Goal: Task Accomplishment & Management: Use online tool/utility

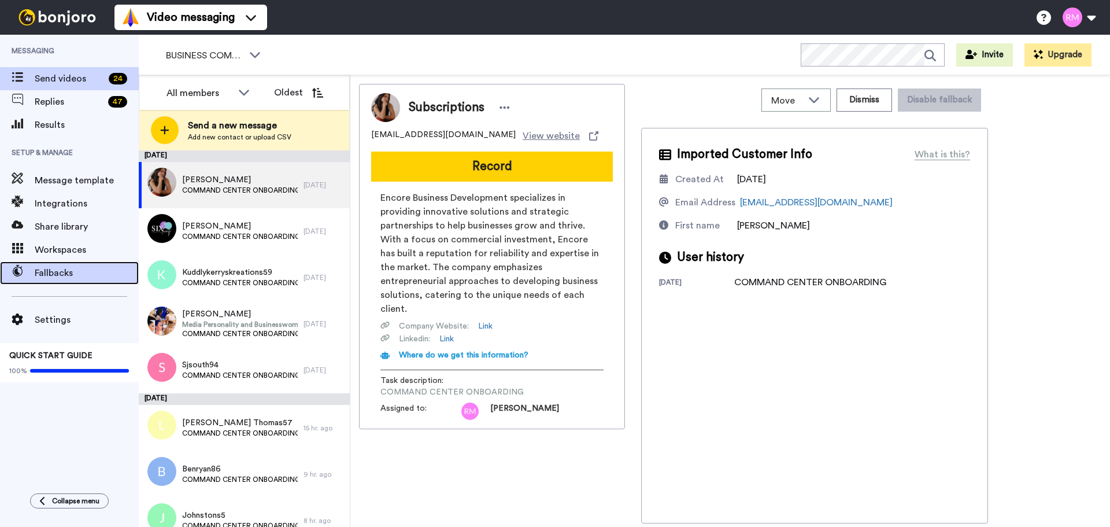
click at [61, 275] on span "Fallbacks" at bounding box center [87, 273] width 104 height 14
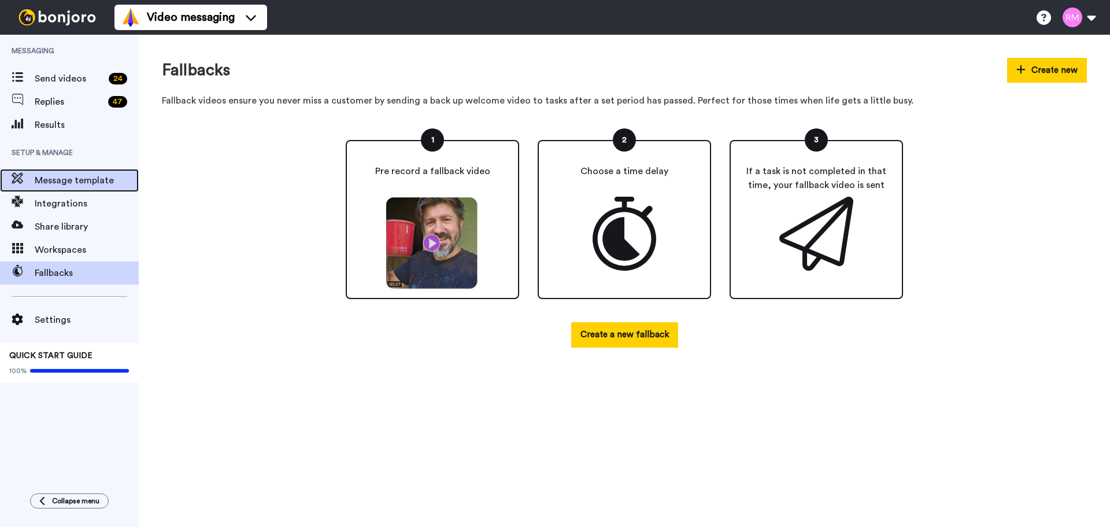
click at [79, 177] on span "Message template" at bounding box center [87, 180] width 104 height 14
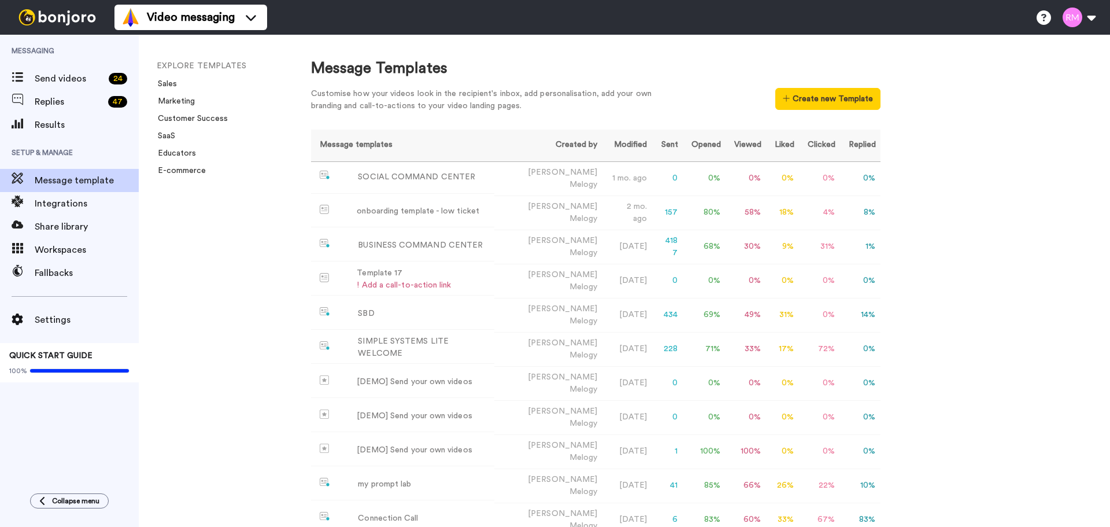
scroll to position [58, 0]
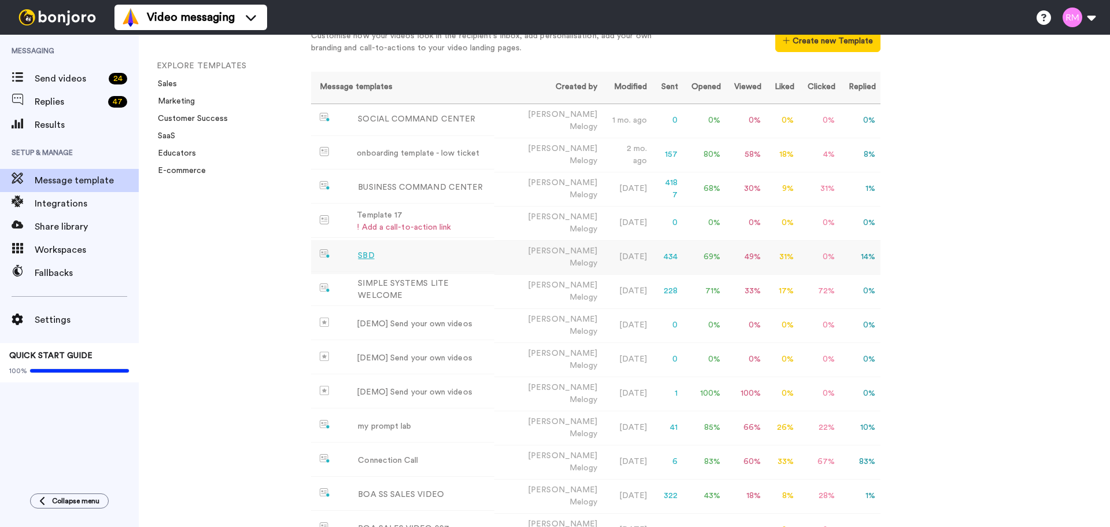
click at [372, 250] on div "SBD" at bounding box center [366, 256] width 16 height 12
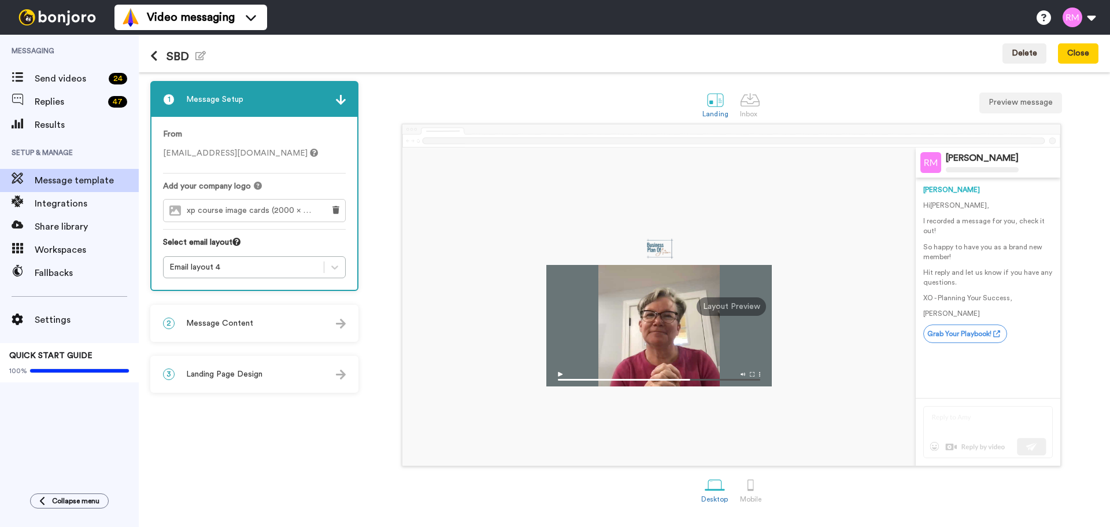
click at [278, 322] on div "2 Message Content" at bounding box center [255, 323] width 206 height 35
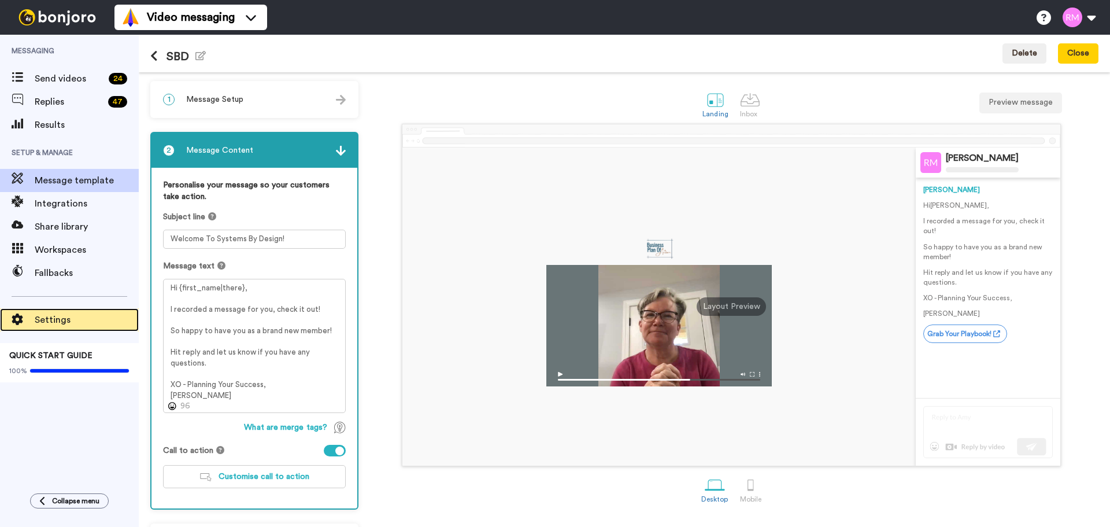
click at [64, 321] on span "Settings" at bounding box center [87, 320] width 104 height 14
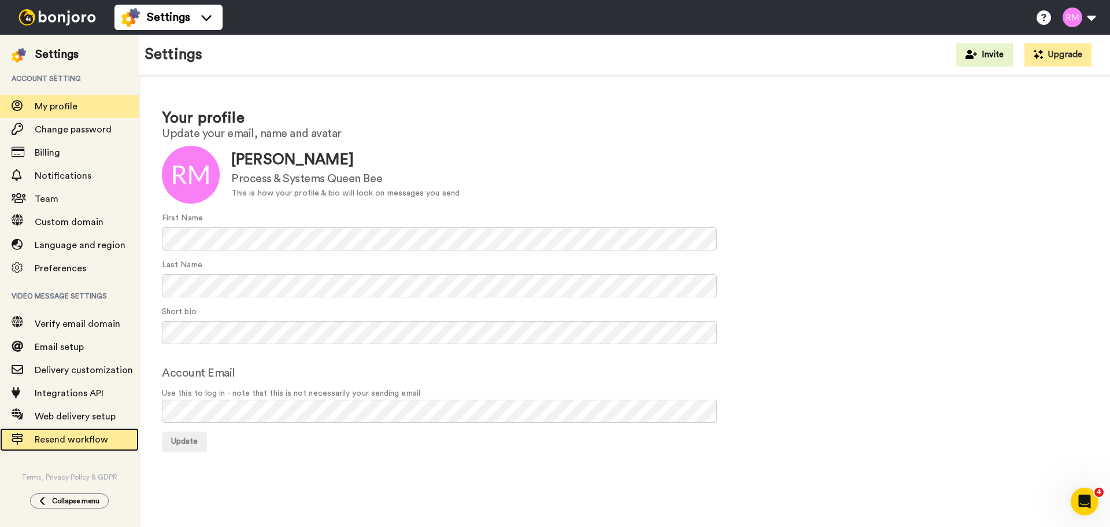
click at [94, 437] on span "Resend workflow" at bounding box center [71, 439] width 73 height 9
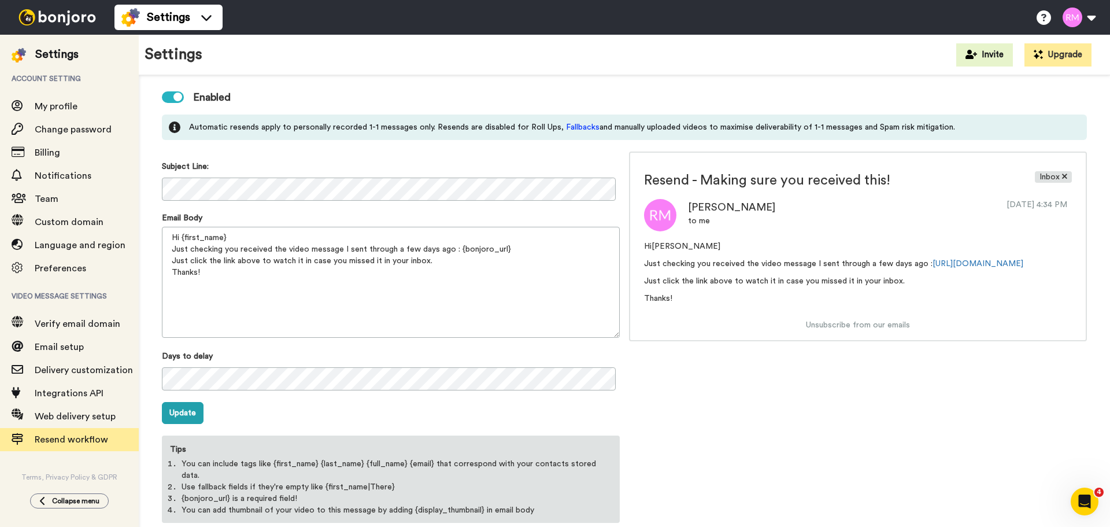
scroll to position [98, 0]
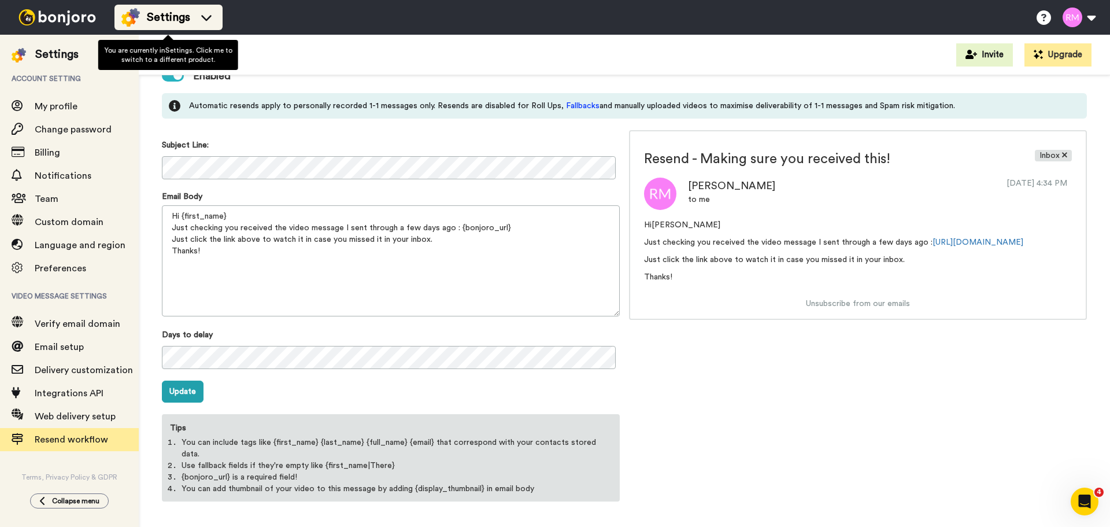
click at [179, 16] on span "Settings" at bounding box center [168, 17] width 43 height 16
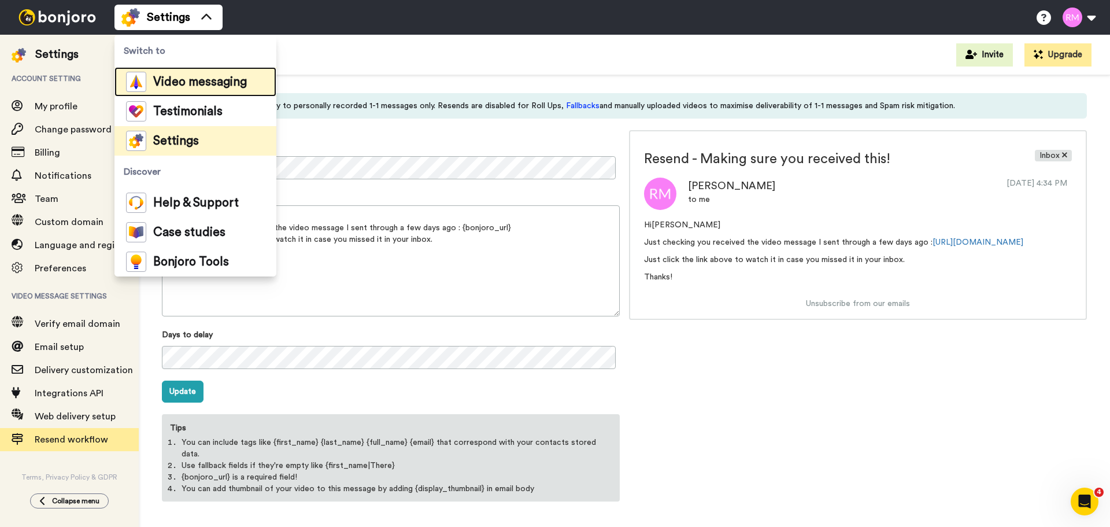
click at [216, 79] on span "Video messaging" at bounding box center [200, 82] width 94 height 12
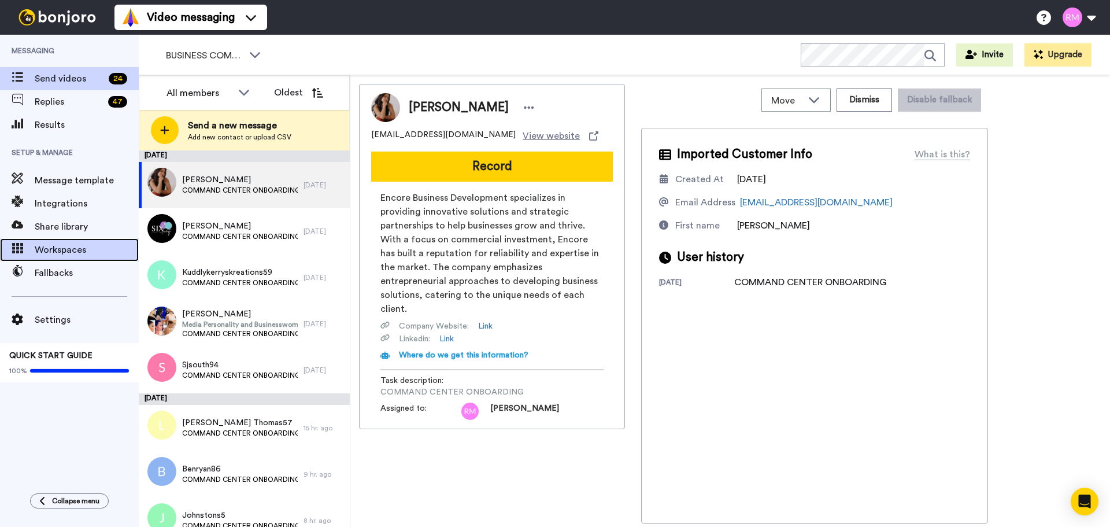
click at [75, 243] on span "Workspaces" at bounding box center [87, 250] width 104 height 14
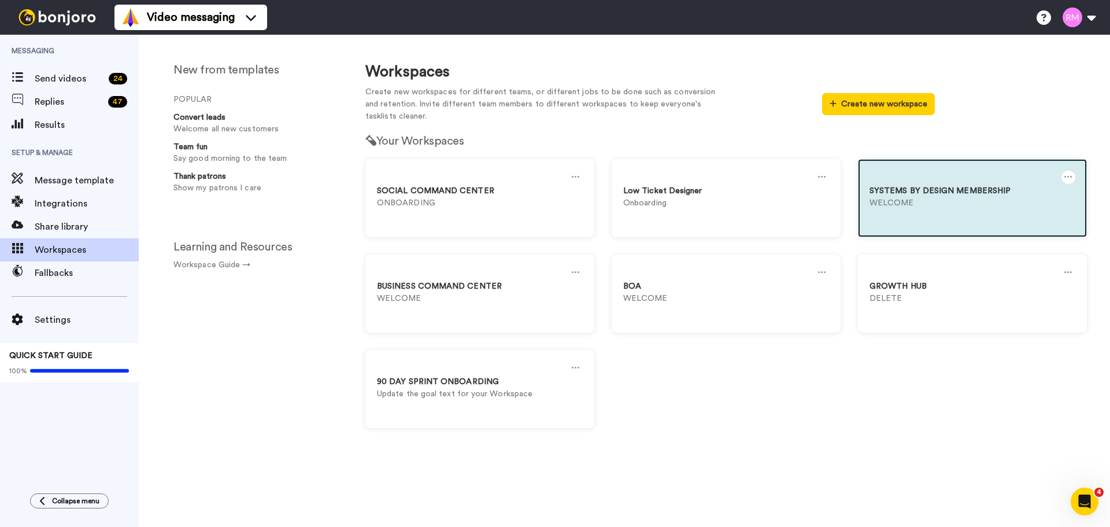
click at [948, 187] on div "SYSTEMS BY DESIGN MEMBERSHIP" at bounding box center [973, 191] width 206 height 12
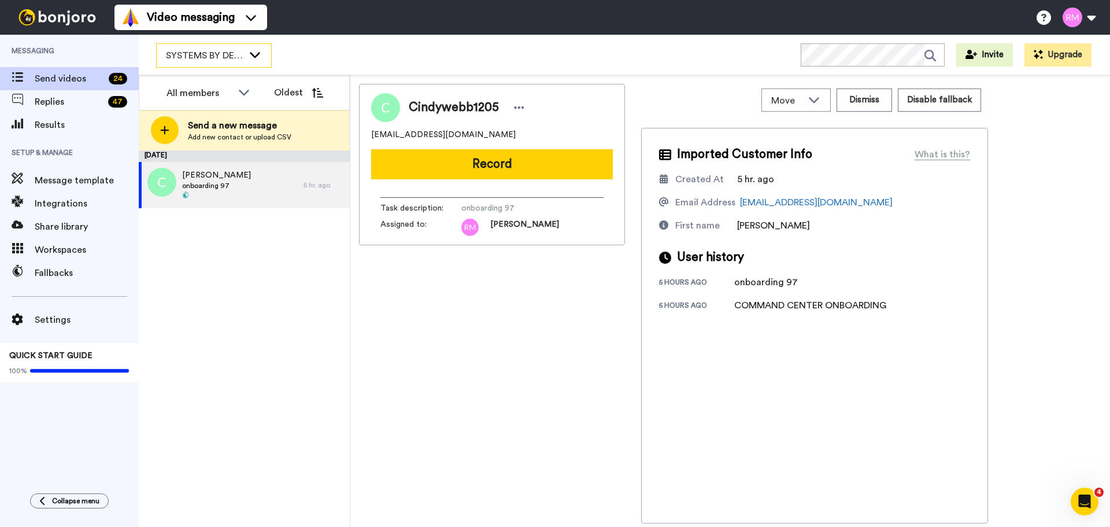
click at [250, 57] on icon at bounding box center [255, 55] width 14 height 12
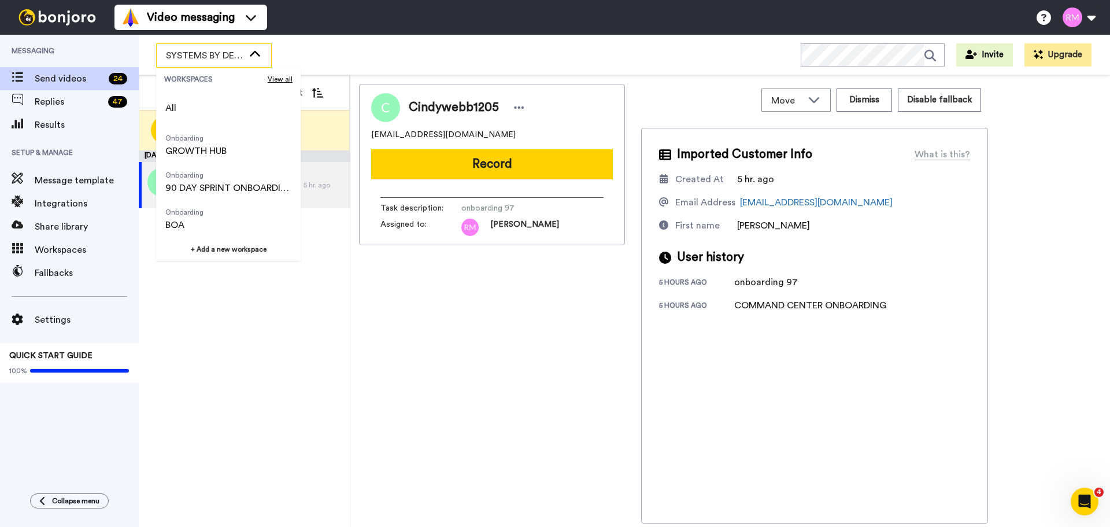
click at [250, 57] on icon at bounding box center [255, 55] width 14 height 12
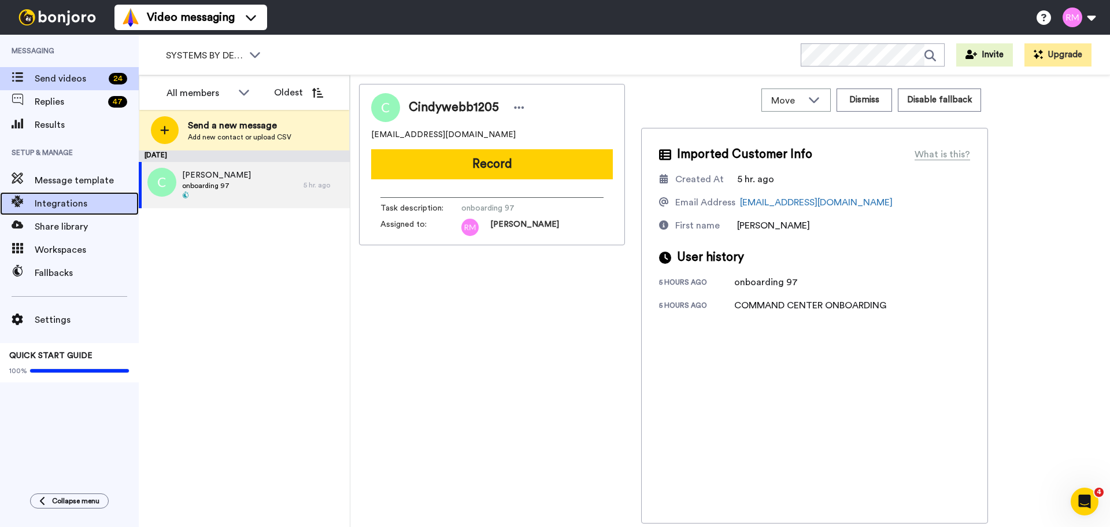
click at [41, 205] on span "Integrations" at bounding box center [87, 204] width 104 height 14
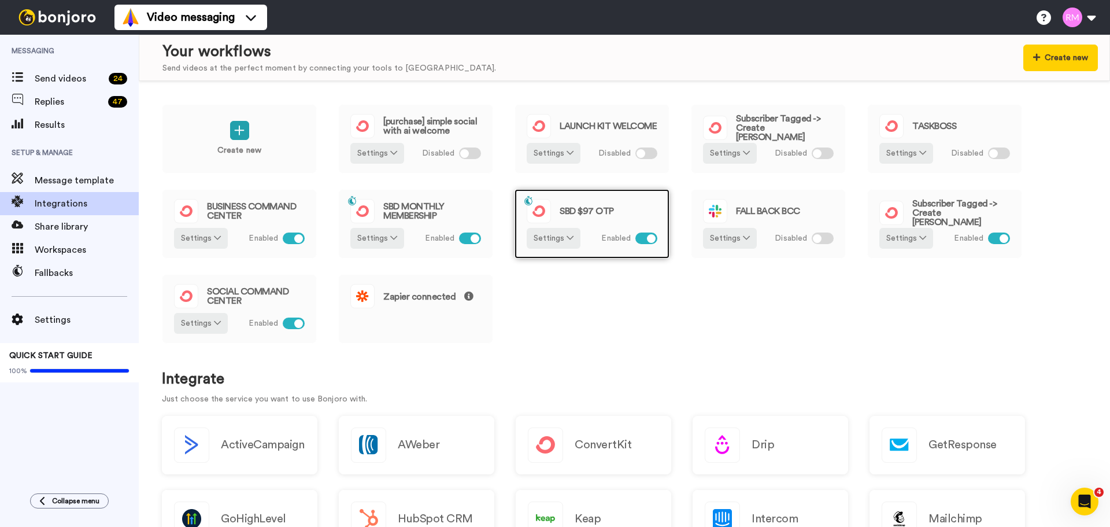
click at [604, 206] on div "SBD $97 OTP" at bounding box center [592, 211] width 131 height 24
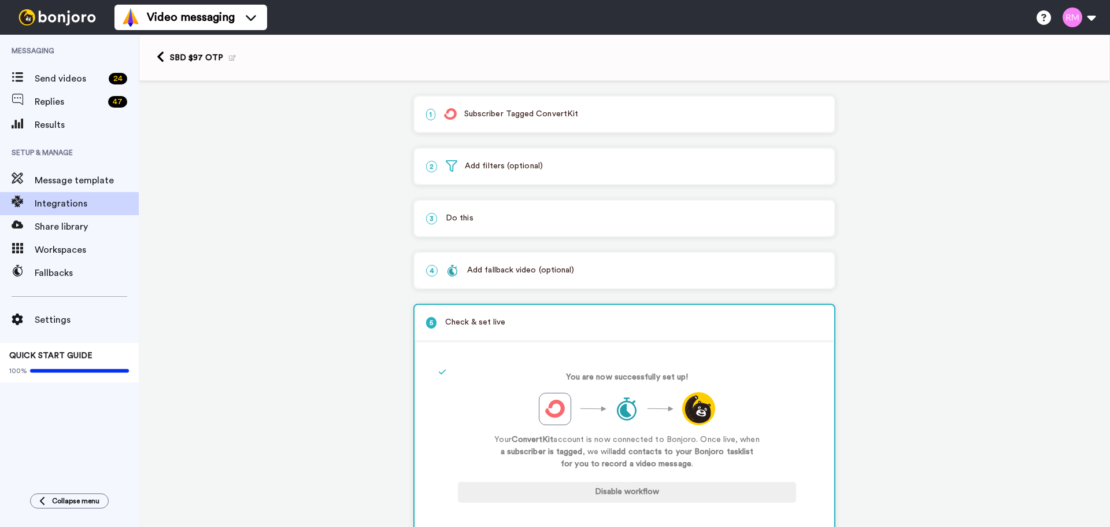
click at [228, 61] on span at bounding box center [229, 58] width 13 height 12
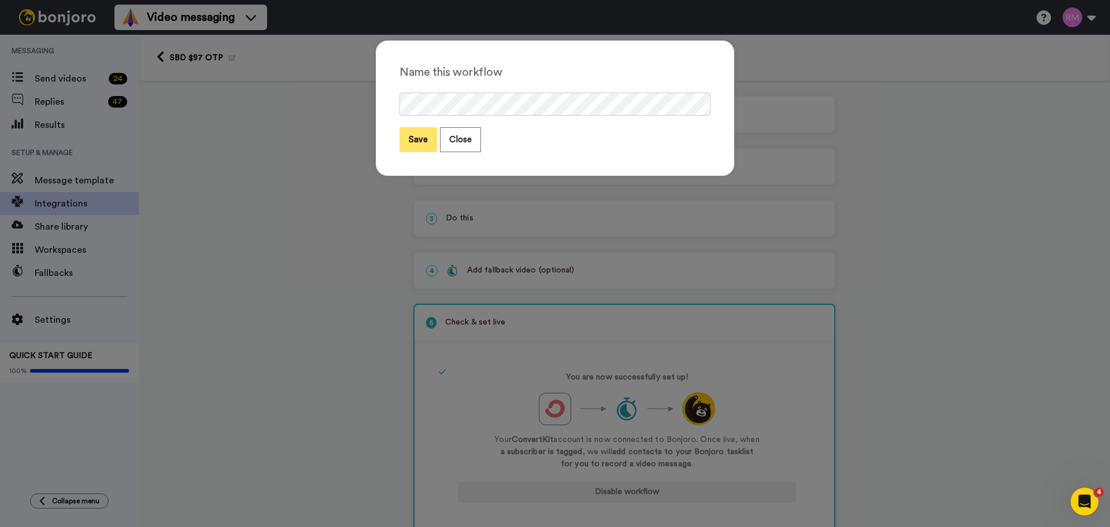
click at [408, 137] on button "Save" at bounding box center [419, 139] width 38 height 25
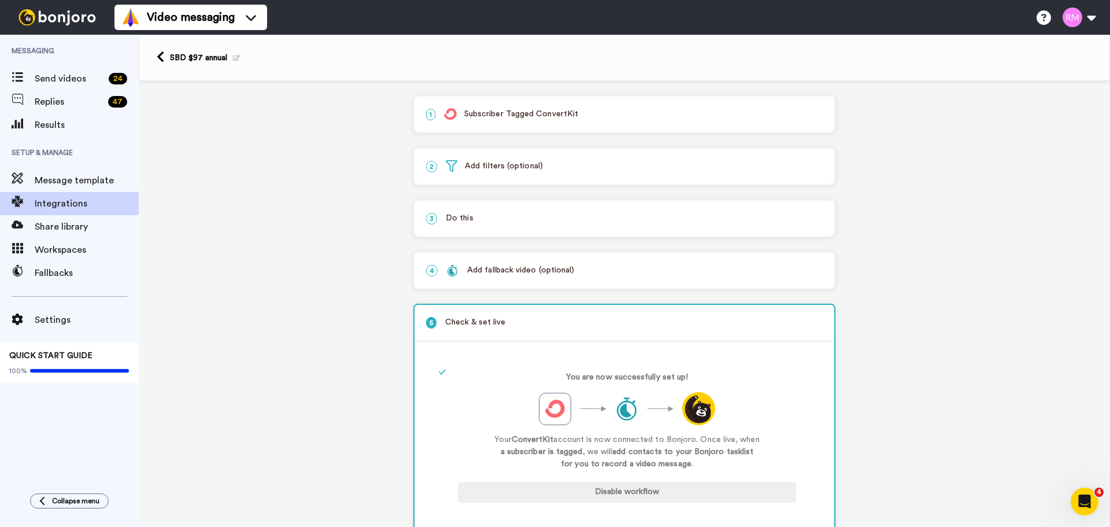
click at [600, 114] on p "1 Subscriber Tagged ConvertKit" at bounding box center [624, 114] width 397 height 12
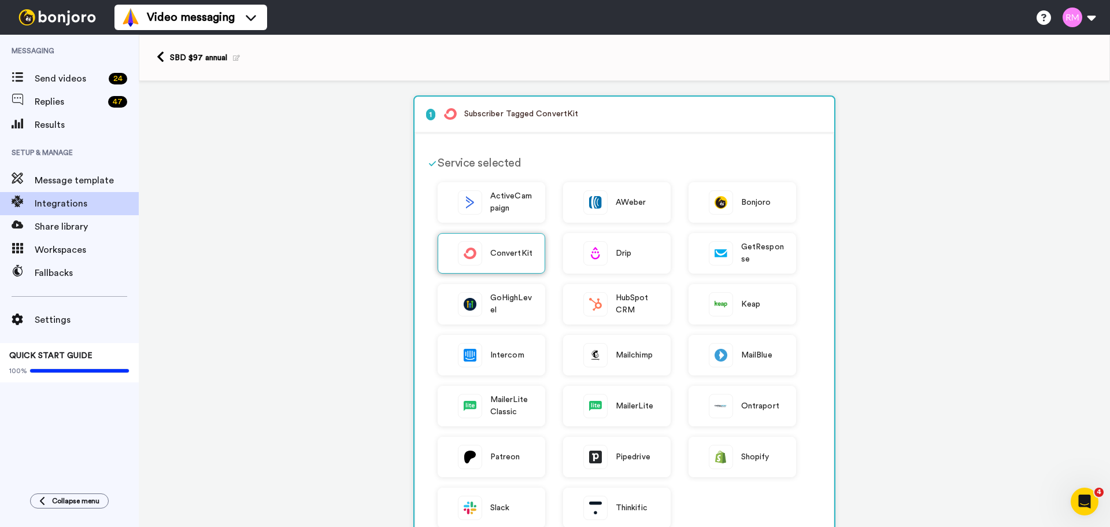
click at [504, 255] on span "ConvertKit" at bounding box center [511, 254] width 42 height 12
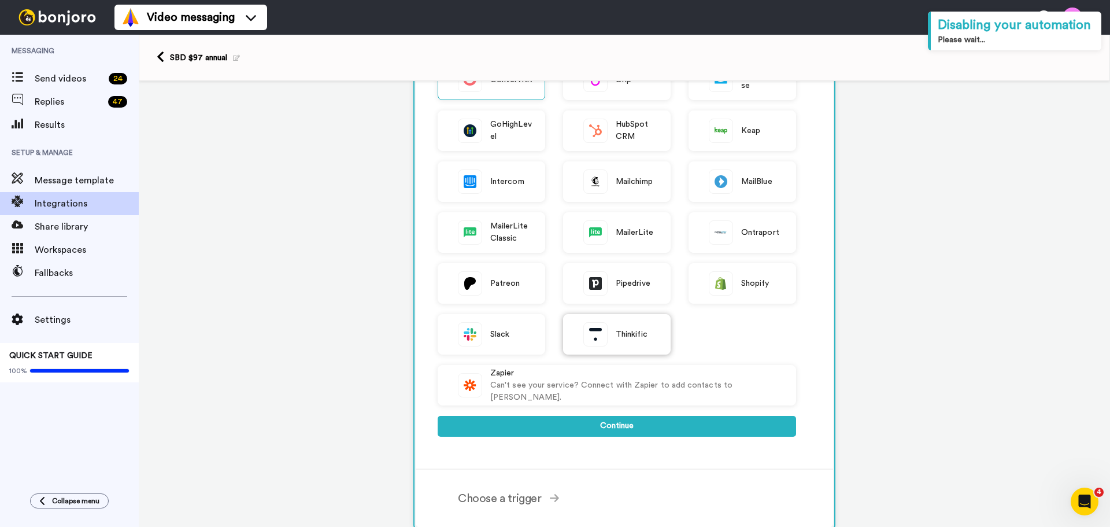
scroll to position [308, 0]
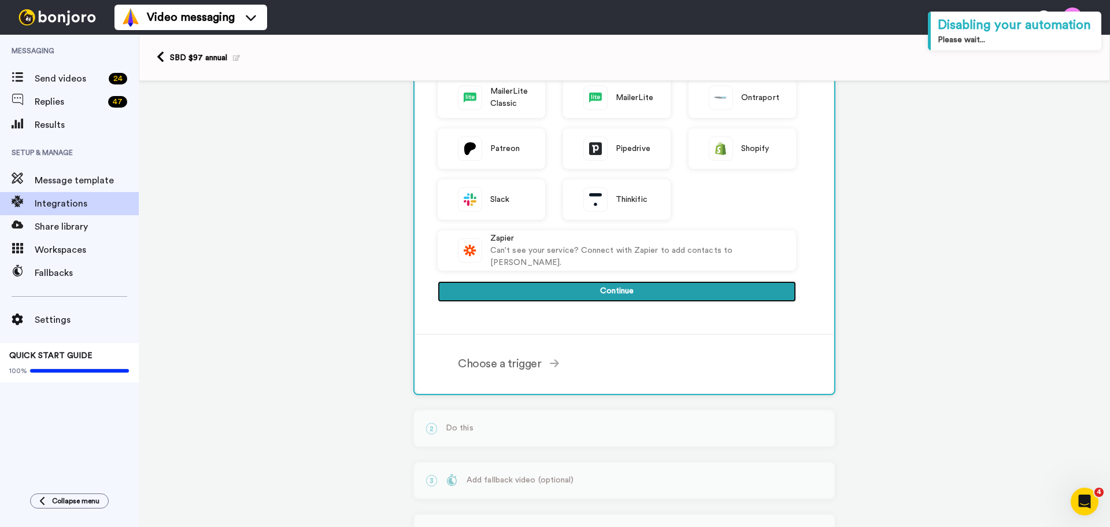
click at [626, 289] on button "Continue" at bounding box center [617, 291] width 359 height 21
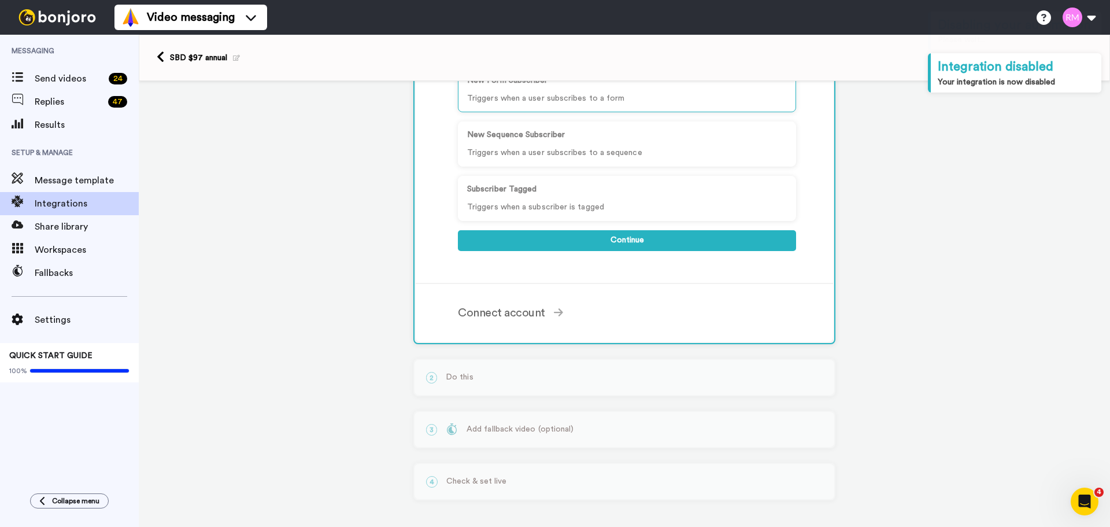
scroll to position [77, 0]
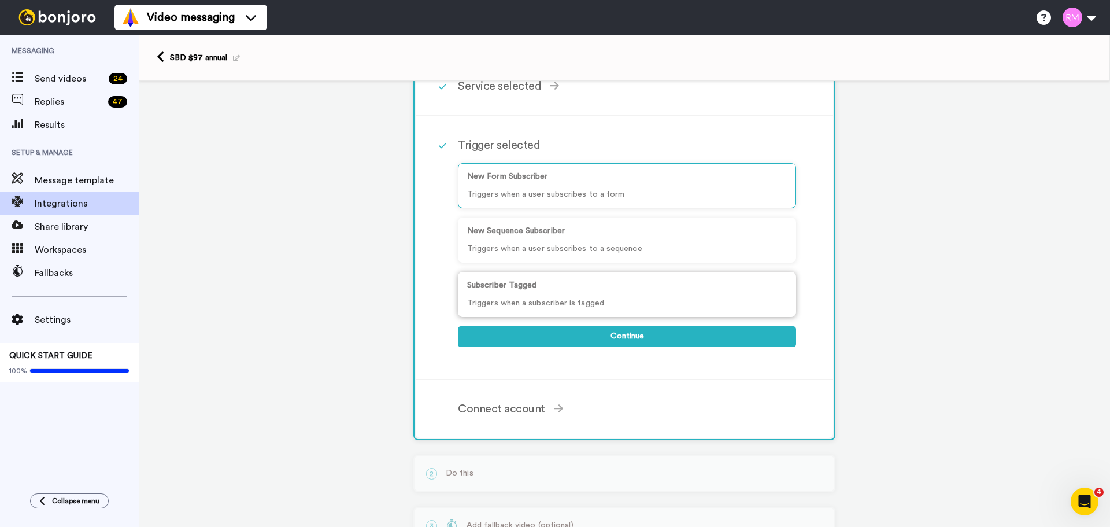
click at [547, 287] on p "Subscriber Tagged" at bounding box center [627, 285] width 320 height 12
click at [509, 284] on p "Subscriber Tagged" at bounding box center [627, 285] width 320 height 12
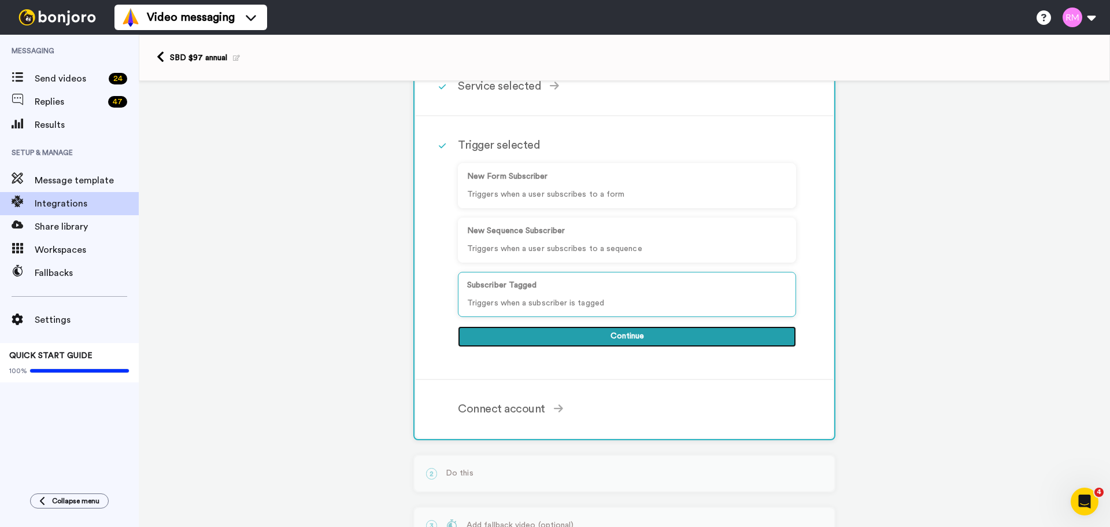
click at [645, 334] on button "Continue" at bounding box center [627, 336] width 338 height 21
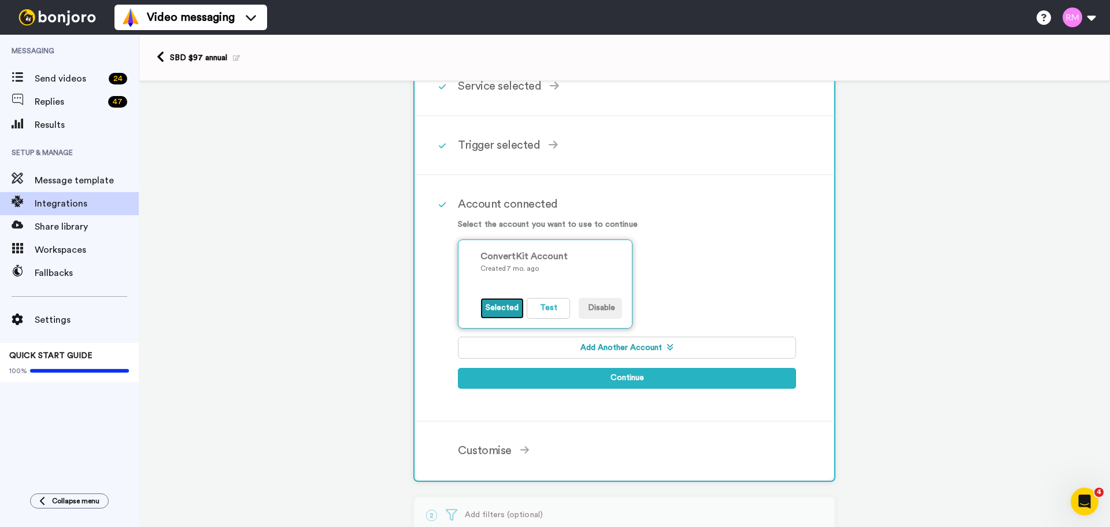
click at [494, 313] on button "Selected" at bounding box center [502, 308] width 43 height 21
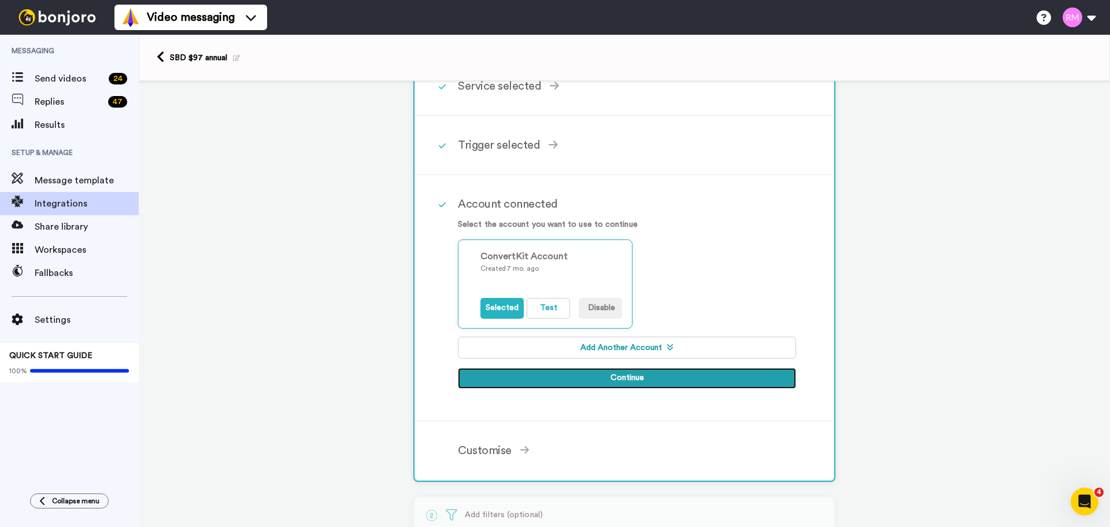
click at [607, 378] on button "Continue" at bounding box center [627, 378] width 338 height 21
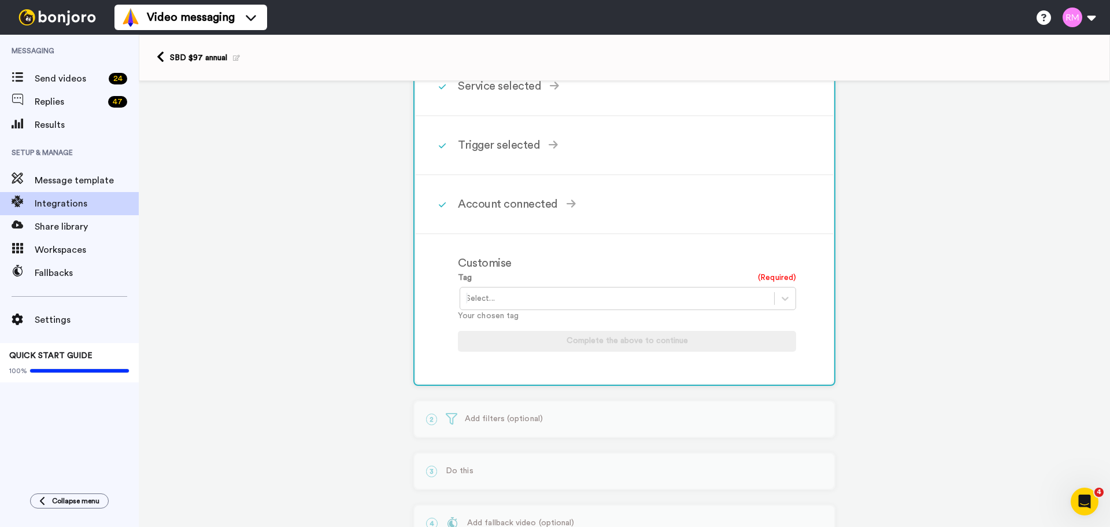
click at [518, 300] on div at bounding box center [617, 298] width 302 height 14
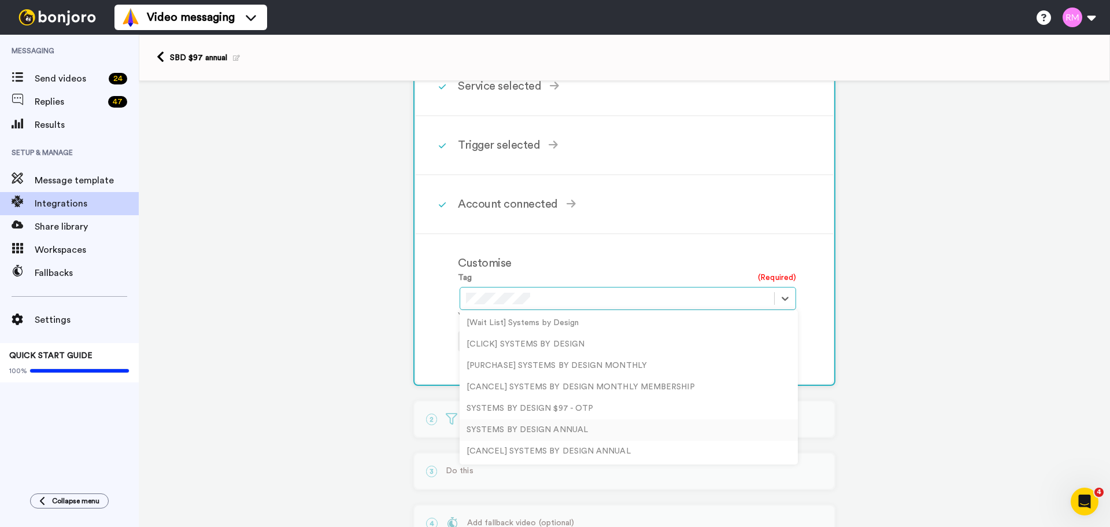
click at [574, 432] on div "SYSTEMS BY DESIGN ANNUAL" at bounding box center [629, 429] width 338 height 21
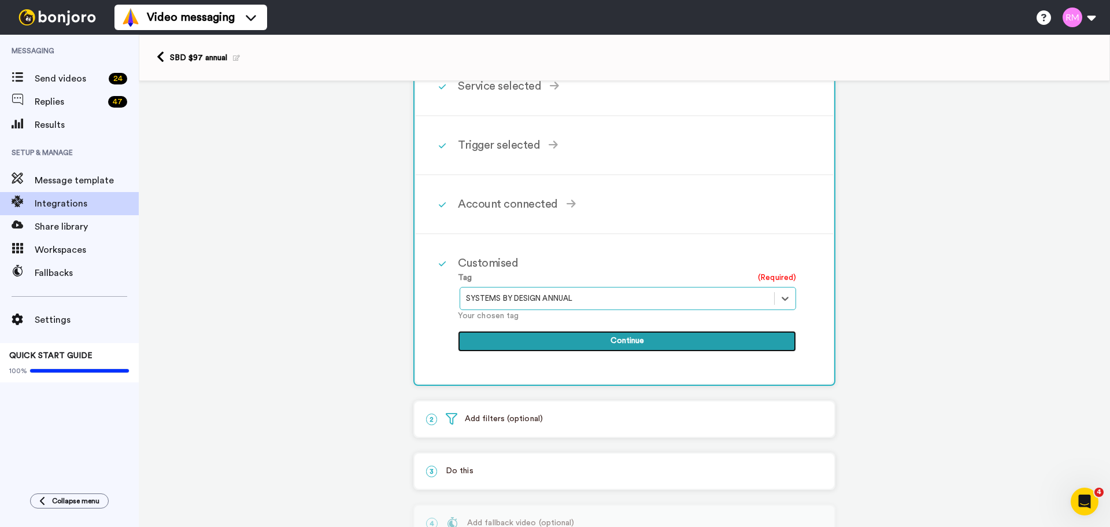
click at [650, 341] on button "Continue" at bounding box center [627, 341] width 338 height 21
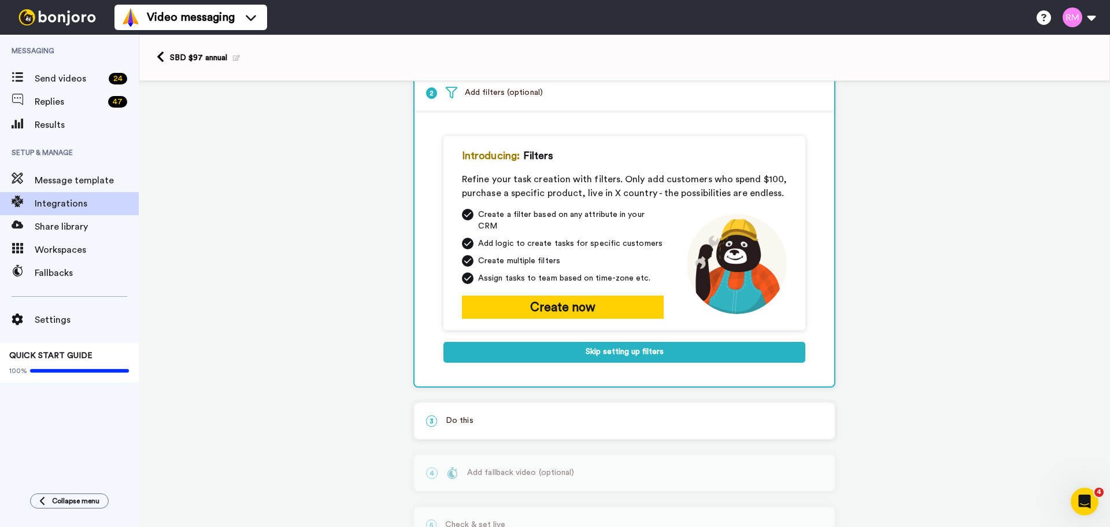
scroll to position [69, 0]
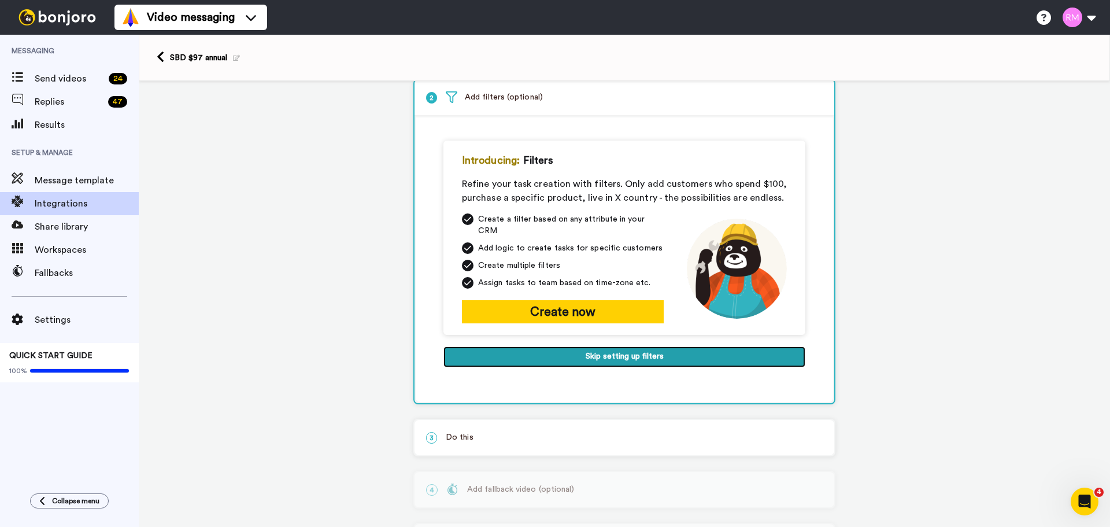
click at [637, 350] on button "Skip setting up filters" at bounding box center [625, 356] width 362 height 21
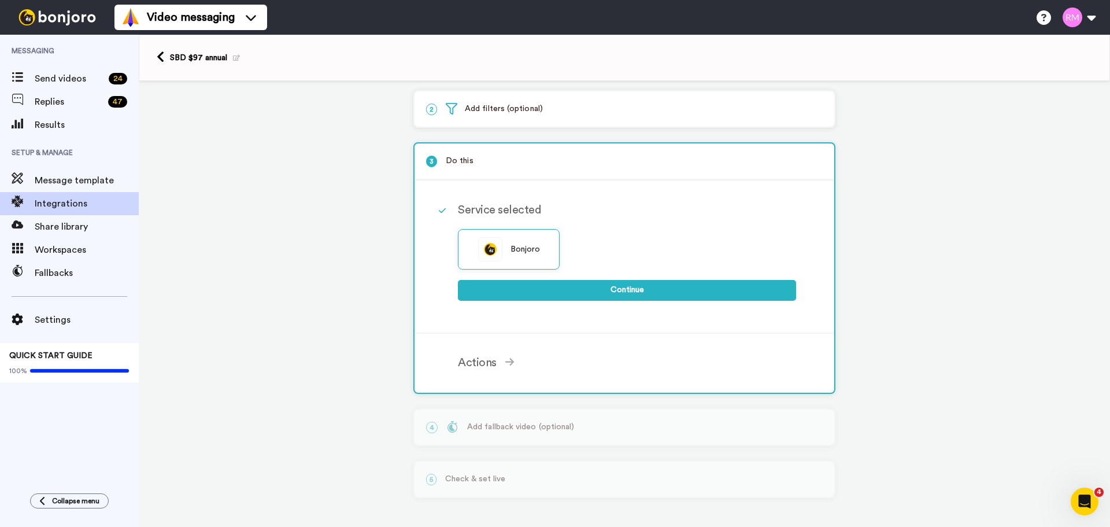
scroll to position [57, 0]
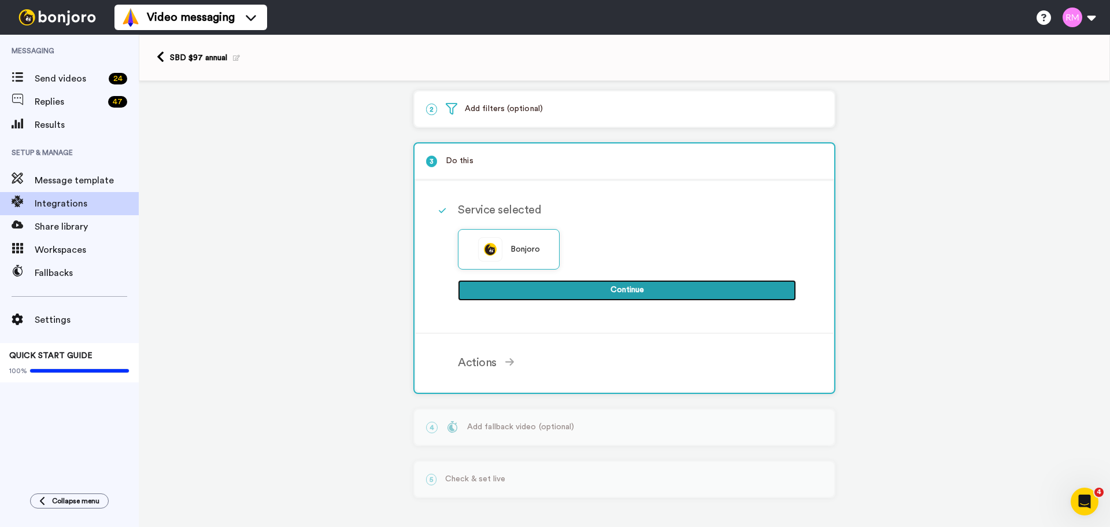
click at [594, 293] on button "Continue" at bounding box center [627, 290] width 338 height 21
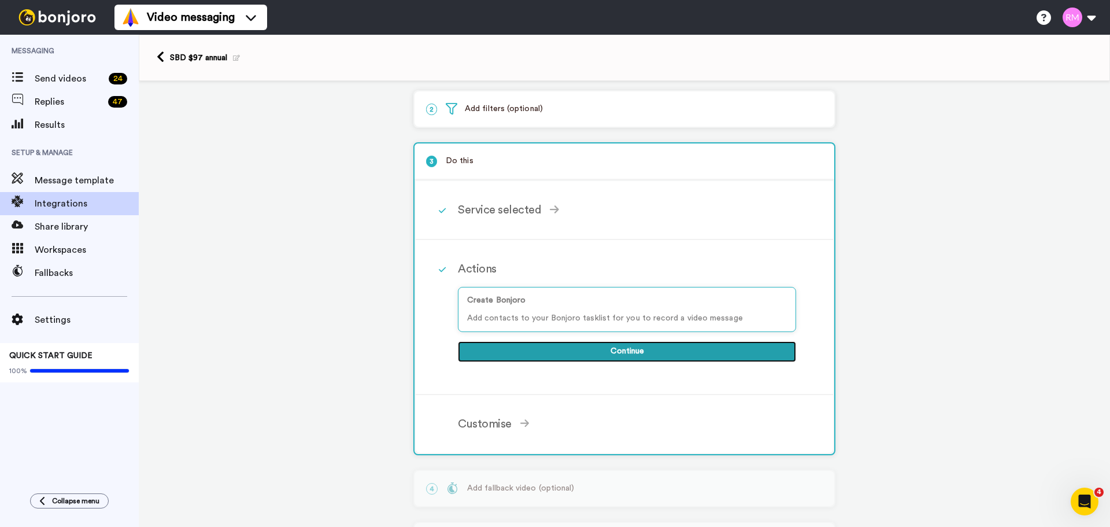
click at [598, 351] on button "Continue" at bounding box center [627, 351] width 338 height 21
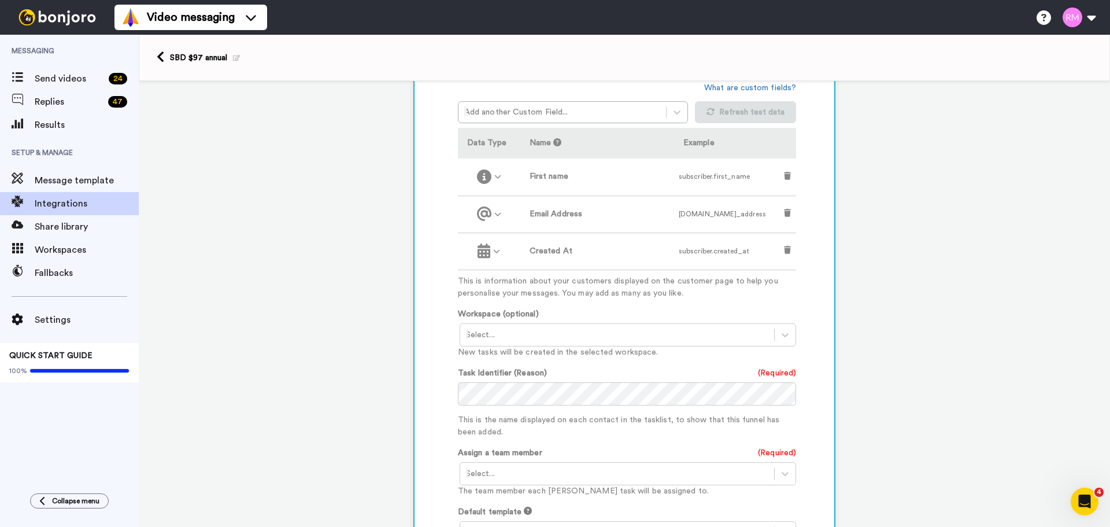
scroll to position [365, 0]
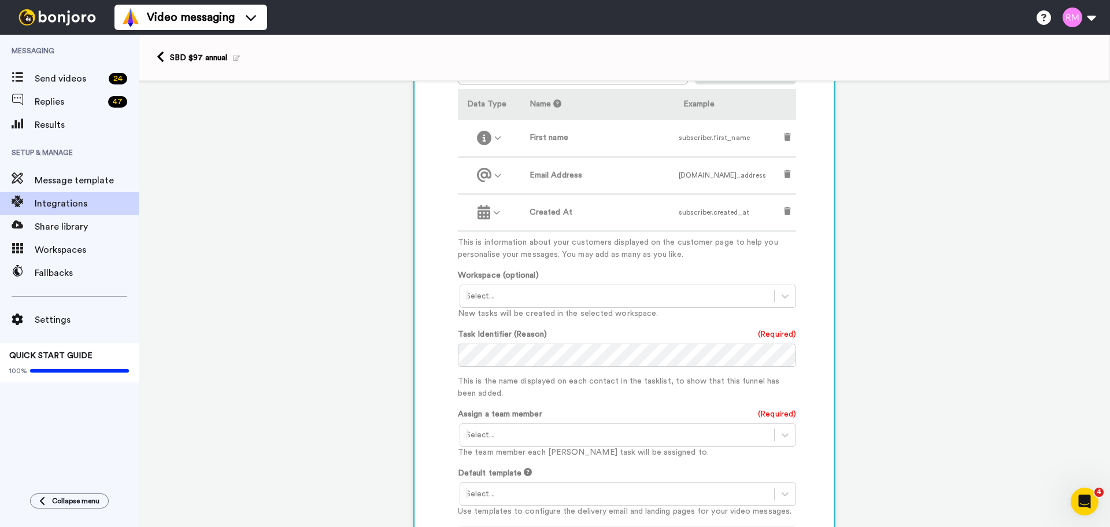
click at [490, 295] on div at bounding box center [617, 296] width 302 height 14
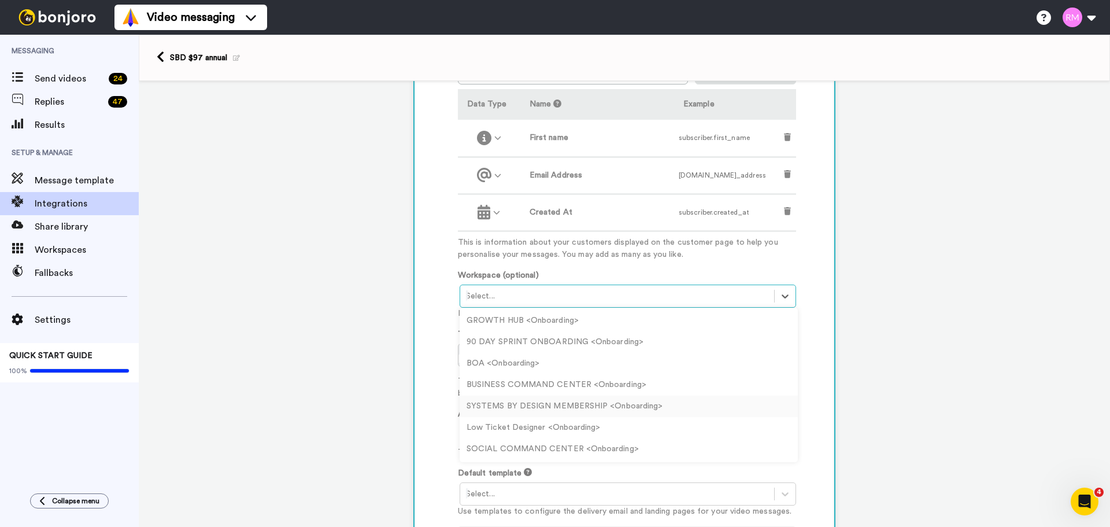
click at [543, 405] on div "SYSTEMS BY DESIGN MEMBERSHIP <Onboarding>" at bounding box center [629, 406] width 338 height 21
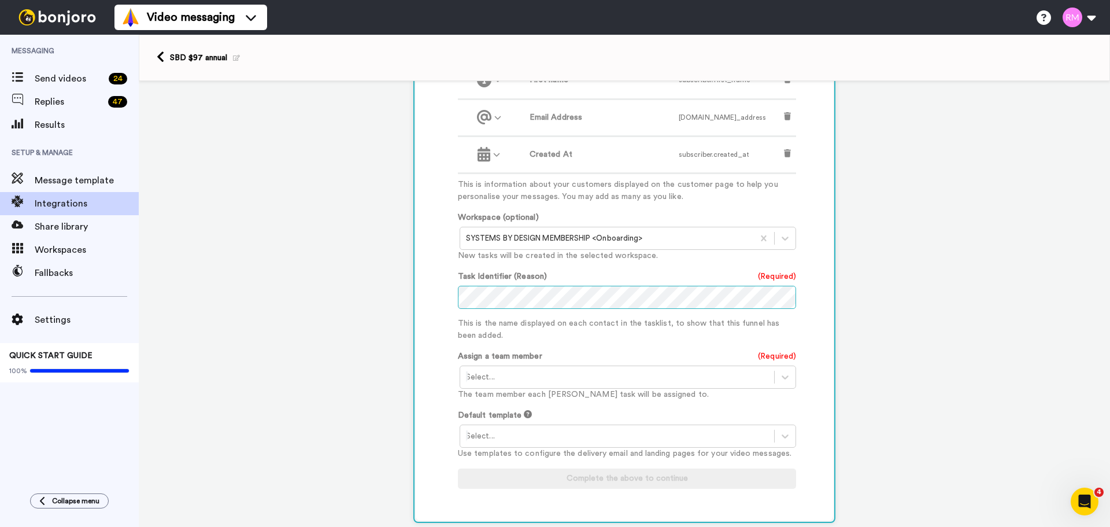
scroll to position [442, 0]
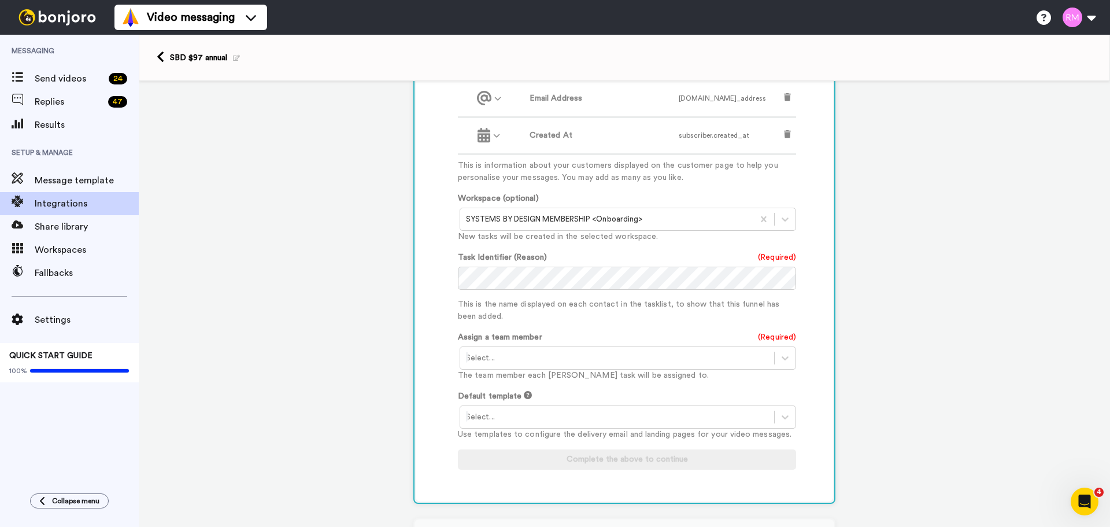
click at [501, 359] on div at bounding box center [617, 358] width 302 height 14
click at [503, 385] on div "Rhonda Melogy <multitaskingmaven@gmail.com>" at bounding box center [629, 382] width 338 height 21
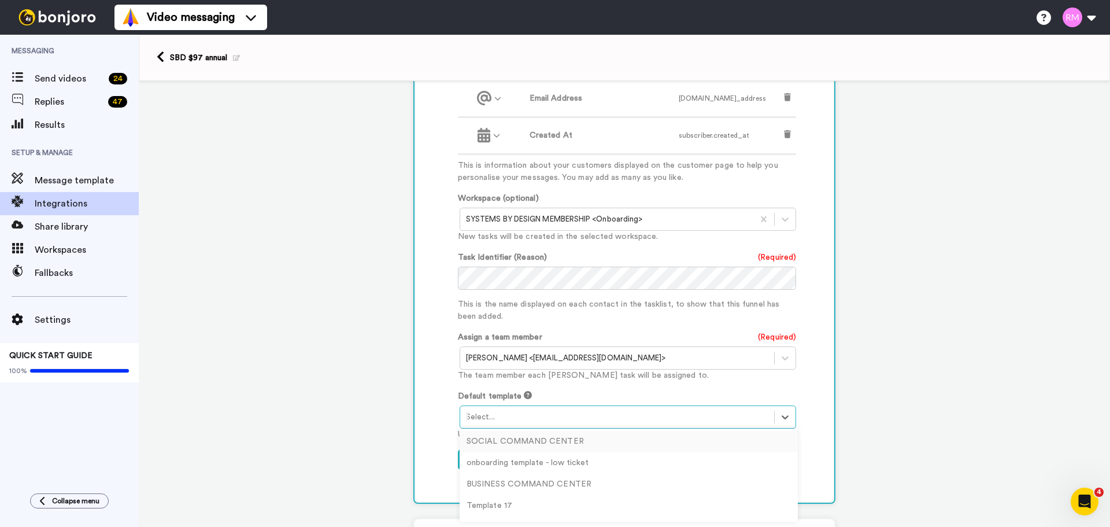
click at [509, 417] on div at bounding box center [617, 417] width 302 height 14
click at [522, 481] on div "SBD" at bounding box center [629, 488] width 338 height 21
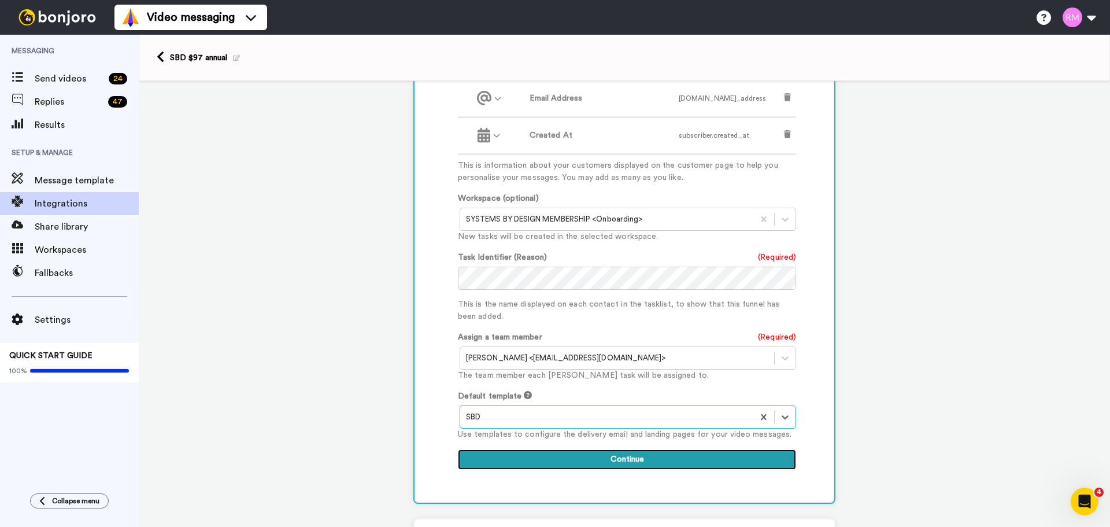
click at [616, 456] on button "Continue" at bounding box center [627, 459] width 338 height 21
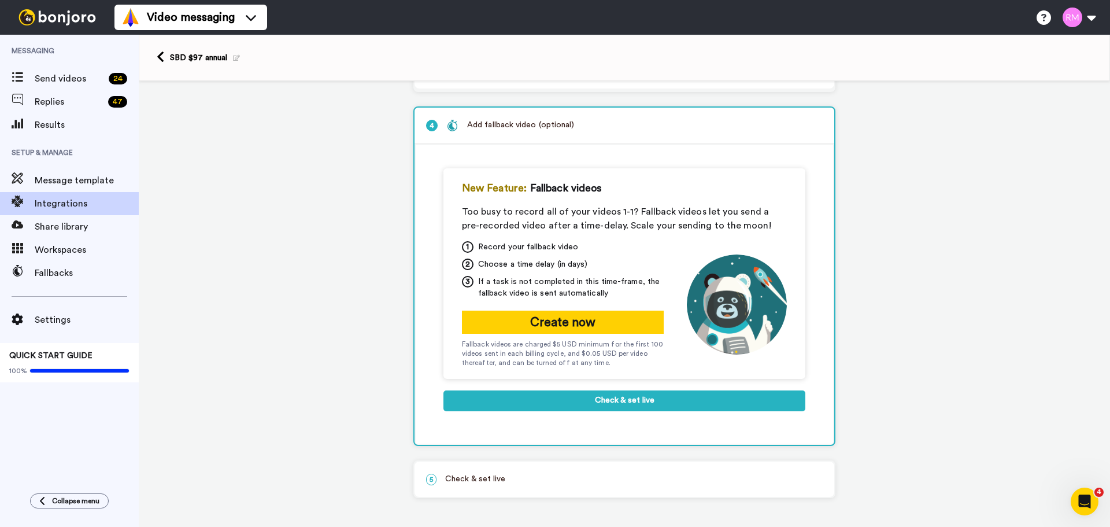
scroll to position [147, 0]
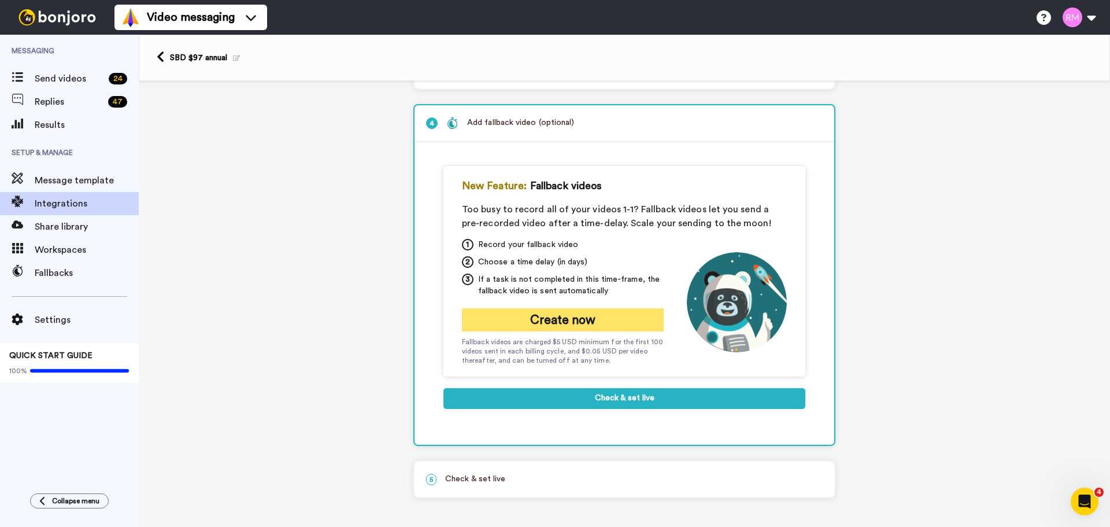
click at [607, 318] on button "Create now" at bounding box center [563, 319] width 202 height 23
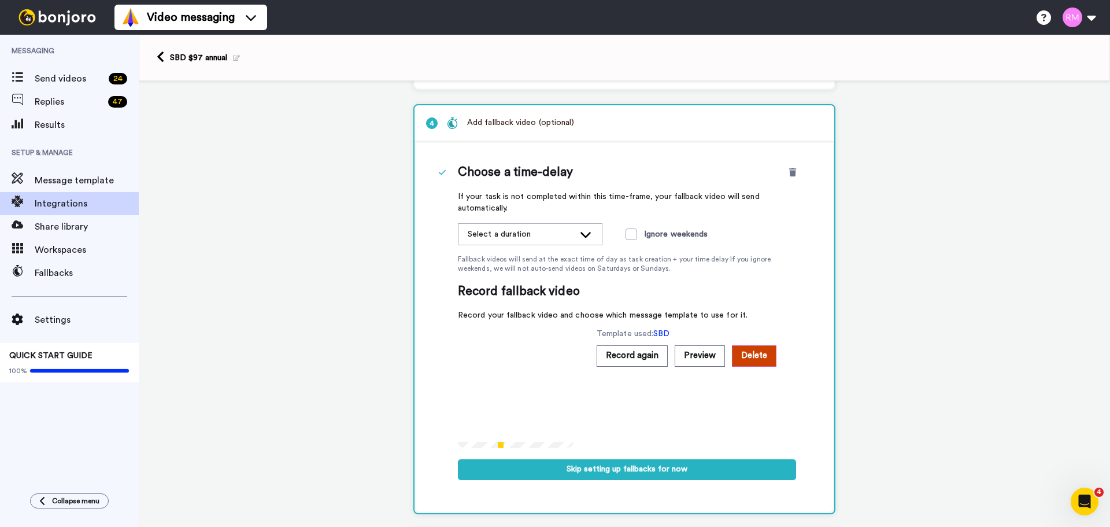
click at [529, 232] on div "Select a duration" at bounding box center [521, 234] width 106 height 12
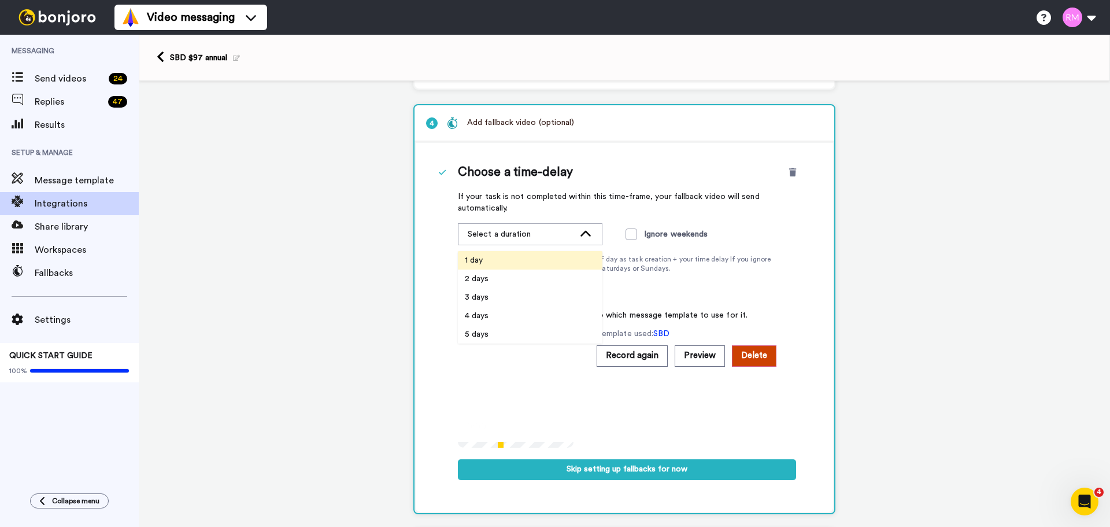
scroll to position [128, 0]
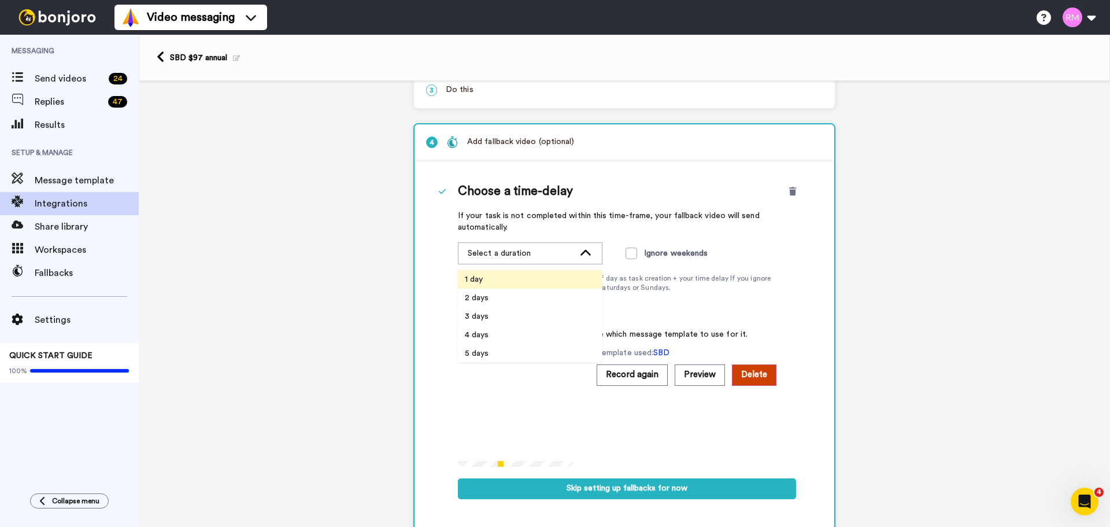
click at [486, 279] on li "1 day" at bounding box center [530, 279] width 145 height 19
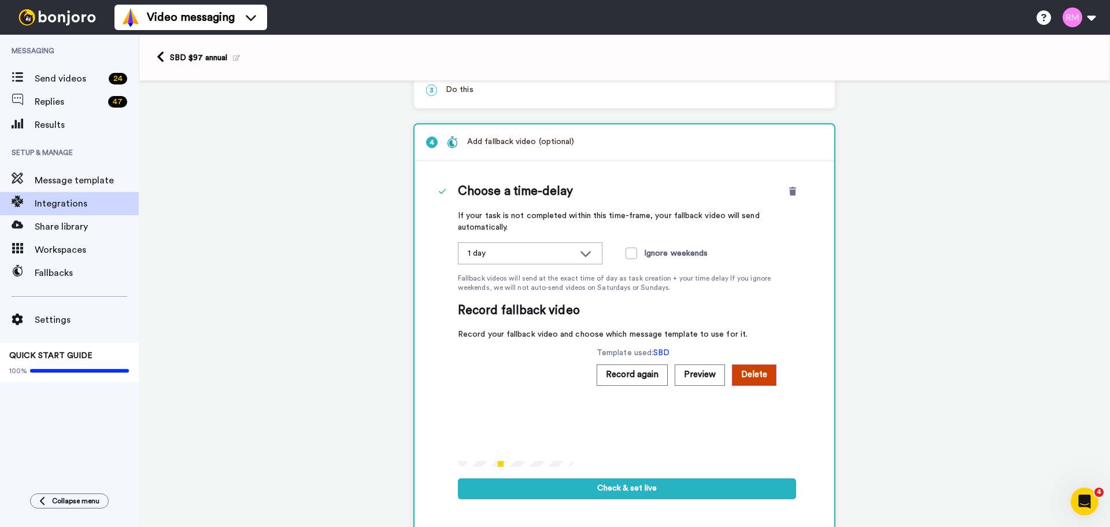
scroll to position [186, 0]
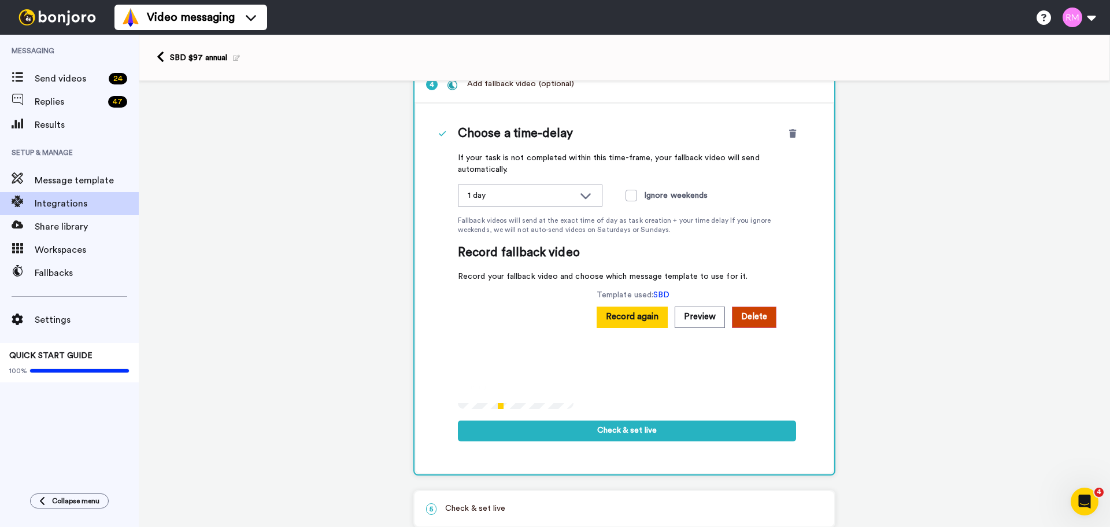
click at [643, 317] on button "Record again" at bounding box center [632, 317] width 71 height 21
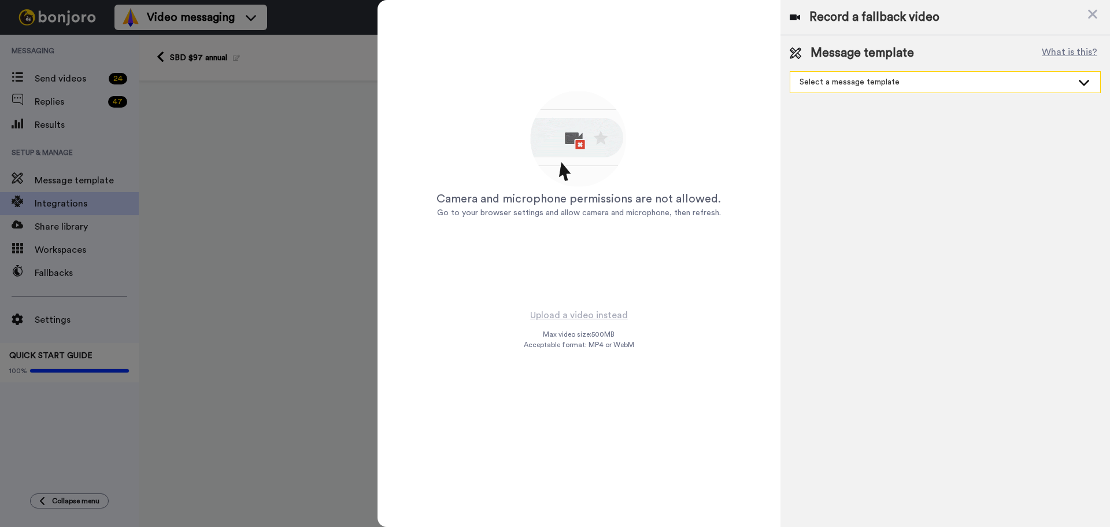
click at [941, 79] on div "Select a message template" at bounding box center [936, 82] width 273 height 12
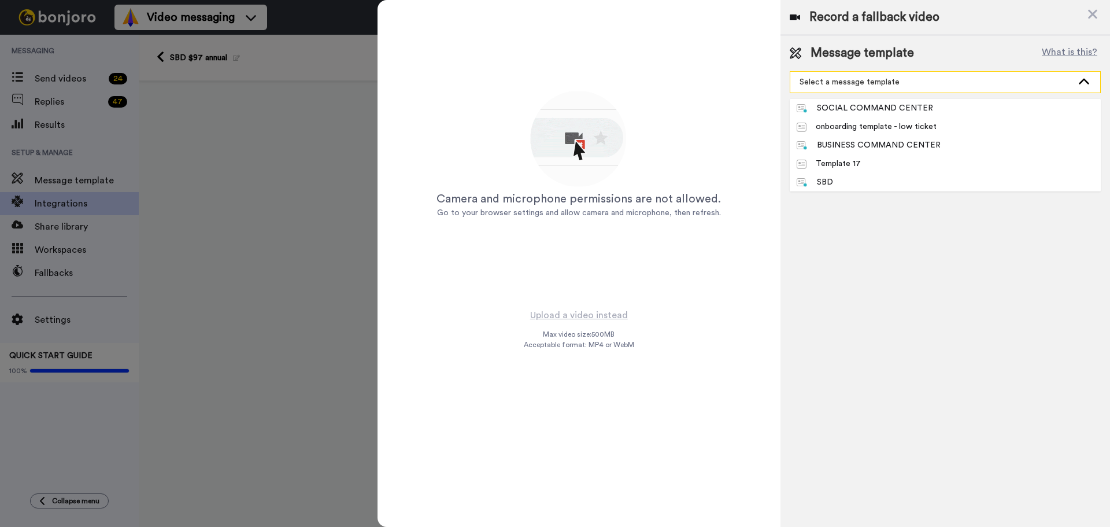
click at [941, 79] on div "Select a message template" at bounding box center [936, 82] width 273 height 12
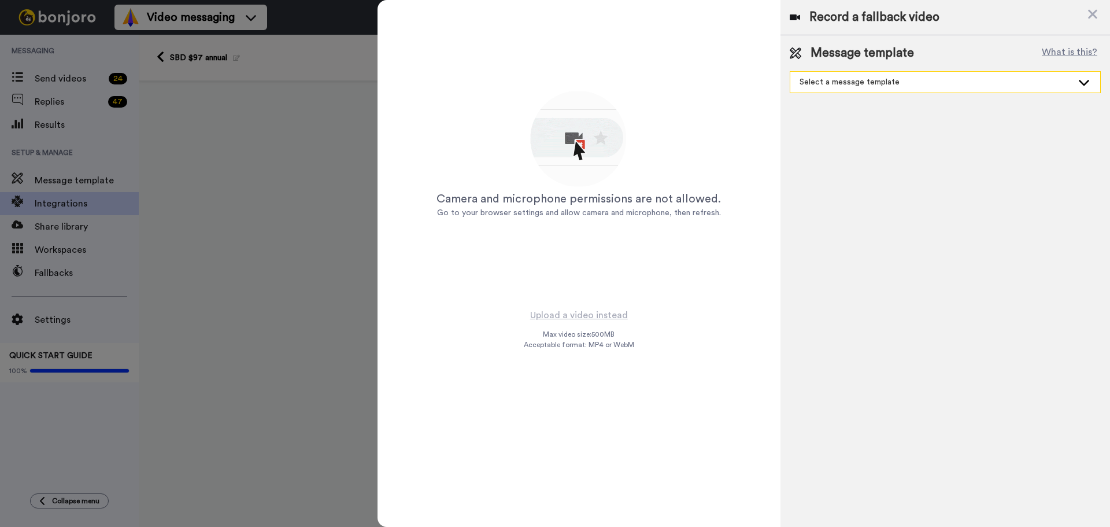
click at [876, 81] on div "Select a message template" at bounding box center [936, 82] width 273 height 12
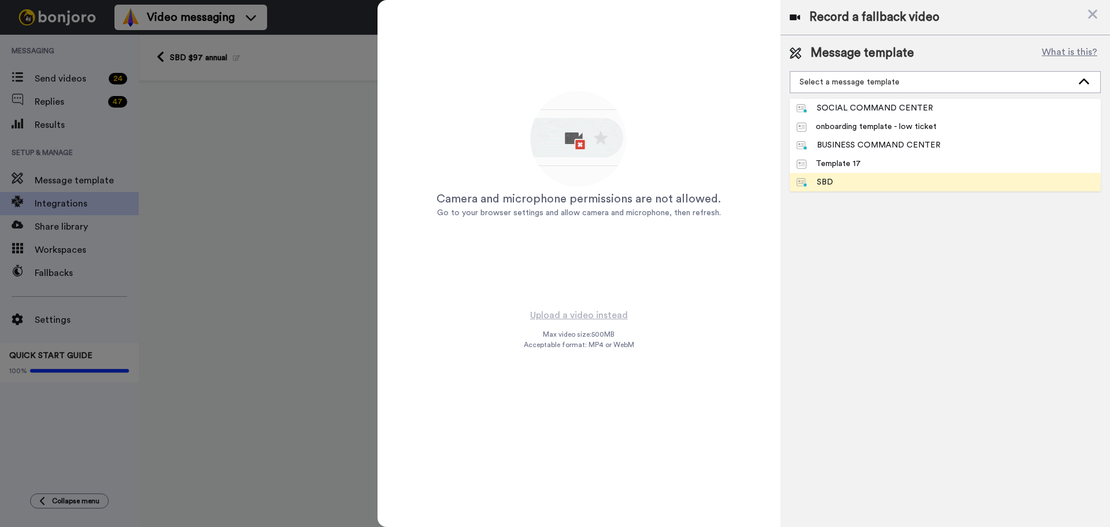
click at [833, 184] on span "SBD" at bounding box center [815, 182] width 50 height 12
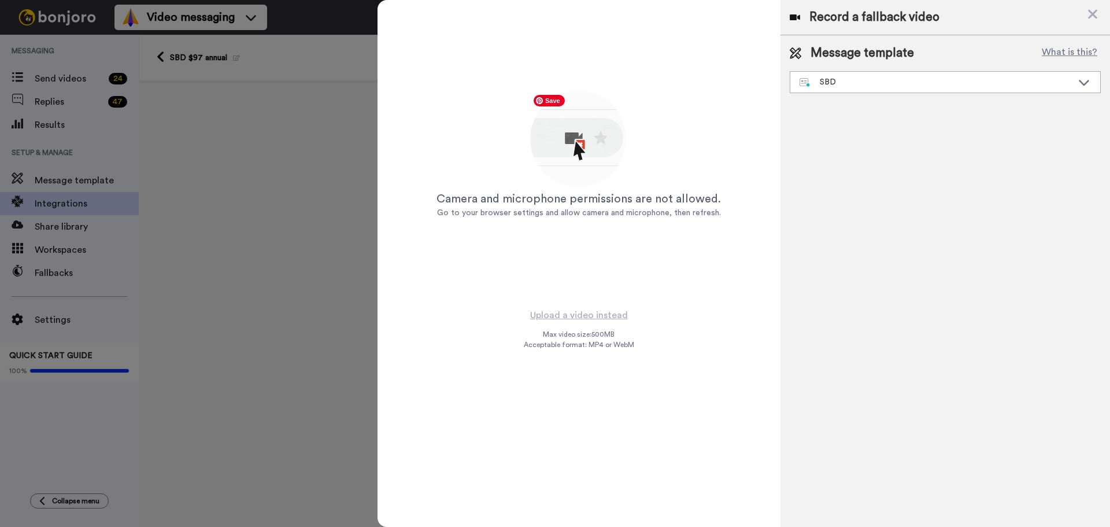
click at [578, 145] on img at bounding box center [579, 140] width 102 height 102
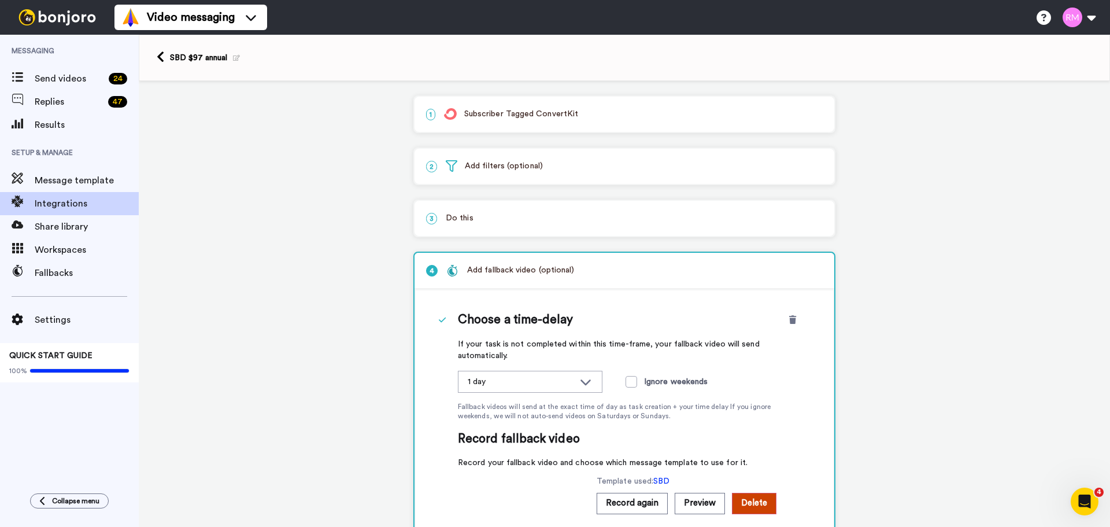
scroll to position [216, 0]
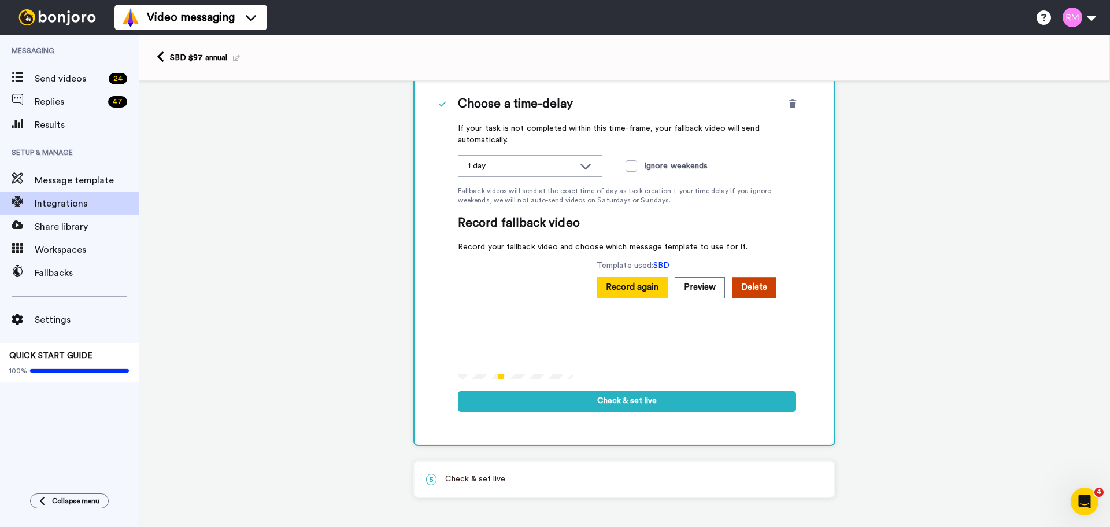
click at [621, 294] on button "Record again" at bounding box center [632, 287] width 71 height 21
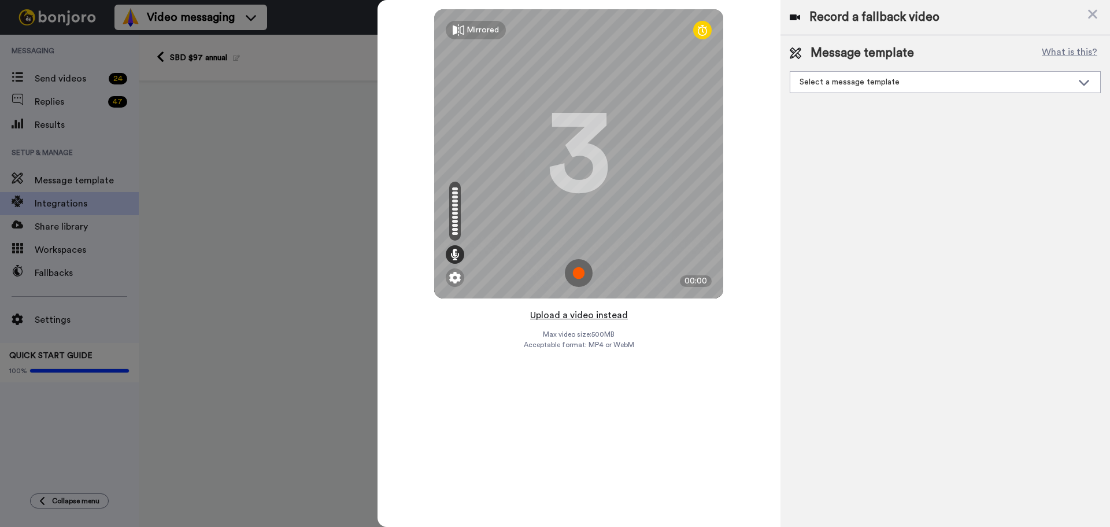
click at [568, 318] on button "Upload a video instead" at bounding box center [579, 315] width 105 height 15
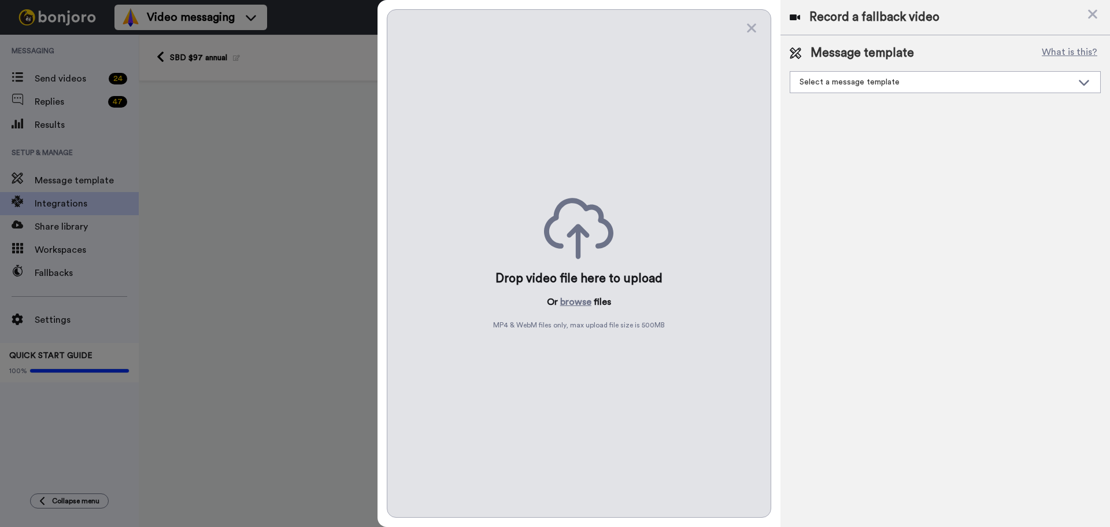
click at [567, 238] on icon at bounding box center [578, 228] width 69 height 61
click at [584, 242] on icon at bounding box center [578, 228] width 69 height 61
click at [578, 302] on button "browse" at bounding box center [575, 302] width 31 height 14
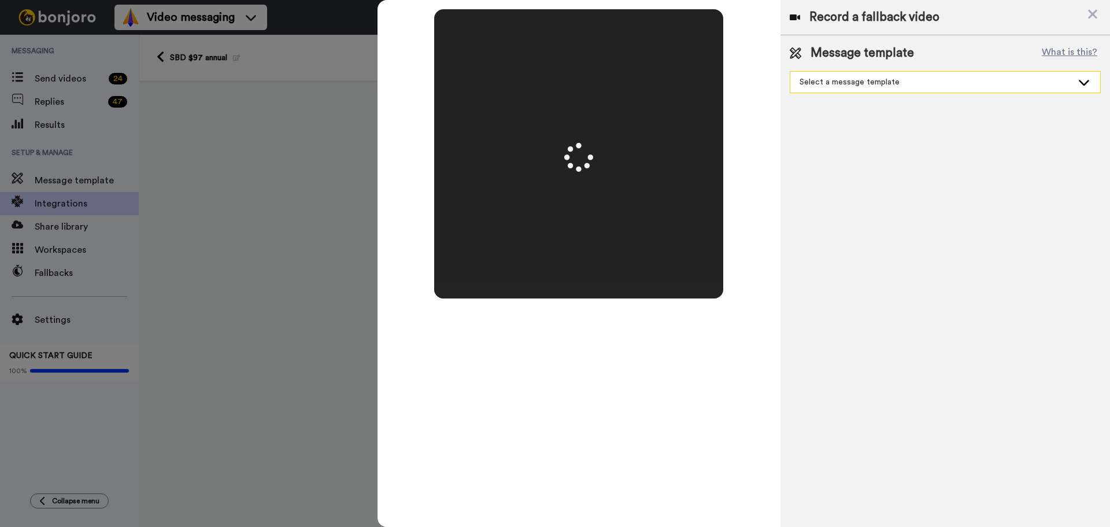
click at [957, 86] on div "Select a message template" at bounding box center [936, 82] width 273 height 12
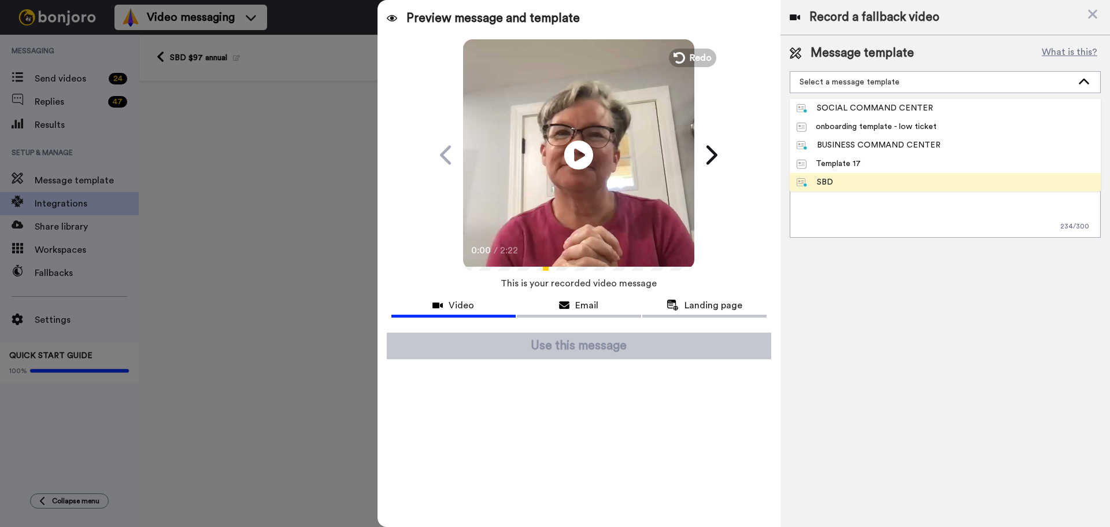
click at [890, 179] on li "SBD" at bounding box center [945, 182] width 311 height 19
type textarea "Hi {first_name|there}, I recorded a message for you, check it out! So happy to …"
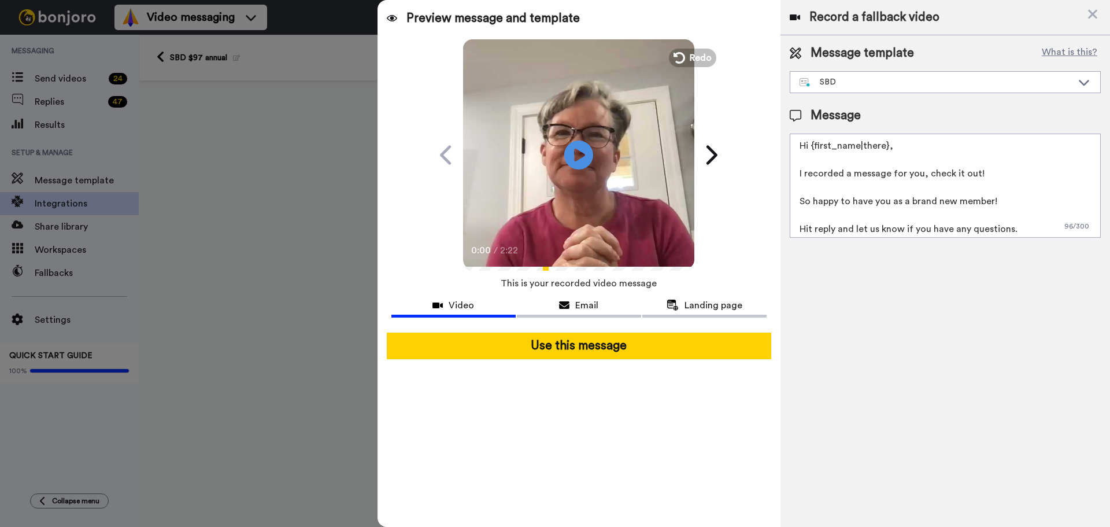
click at [927, 342] on div "Record a fallback video Message template What is this? SBD SOCIAL COMMAND CENTE…" at bounding box center [946, 263] width 330 height 527
click at [576, 305] on span "Email" at bounding box center [586, 305] width 23 height 14
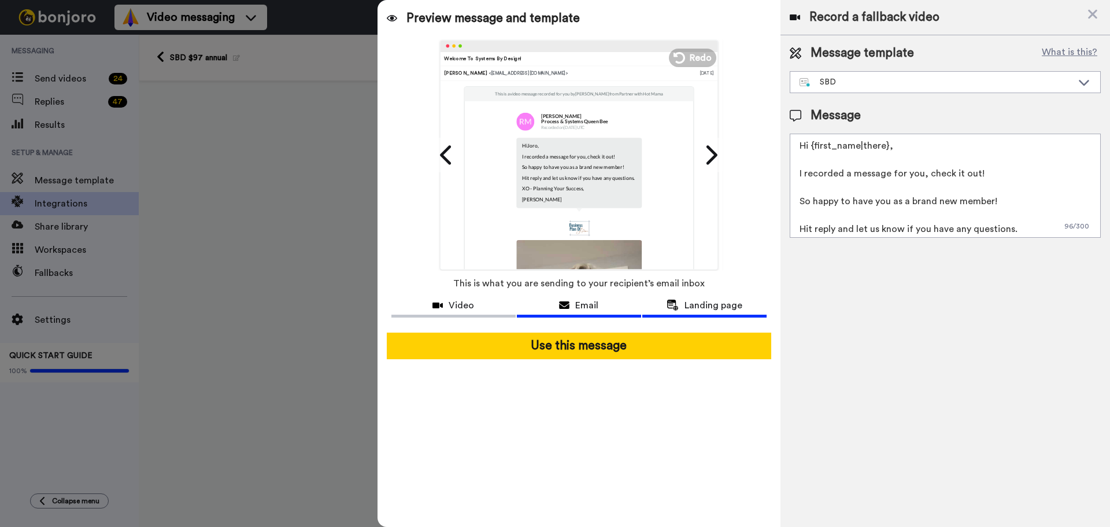
click at [699, 305] on span "Landing page" at bounding box center [714, 305] width 58 height 14
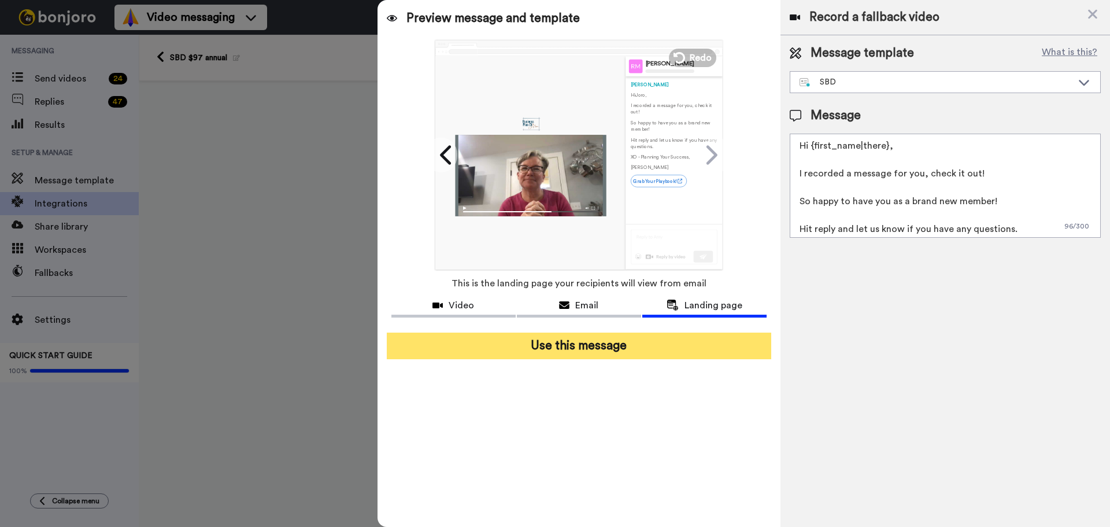
click at [575, 349] on button "Use this message" at bounding box center [579, 346] width 385 height 27
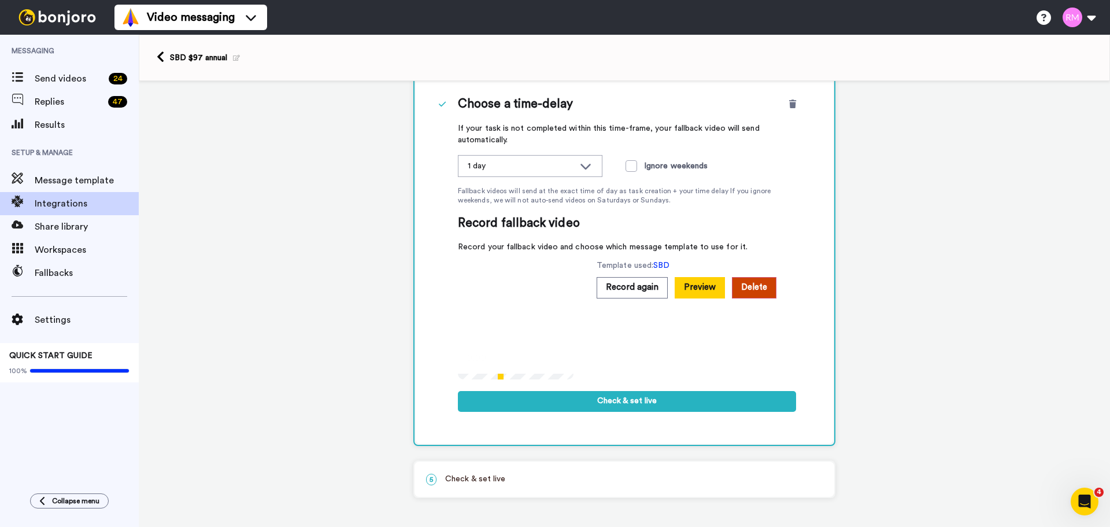
click at [709, 285] on button "Preview" at bounding box center [700, 287] width 50 height 21
click at [752, 289] on button "Delete" at bounding box center [754, 287] width 45 height 21
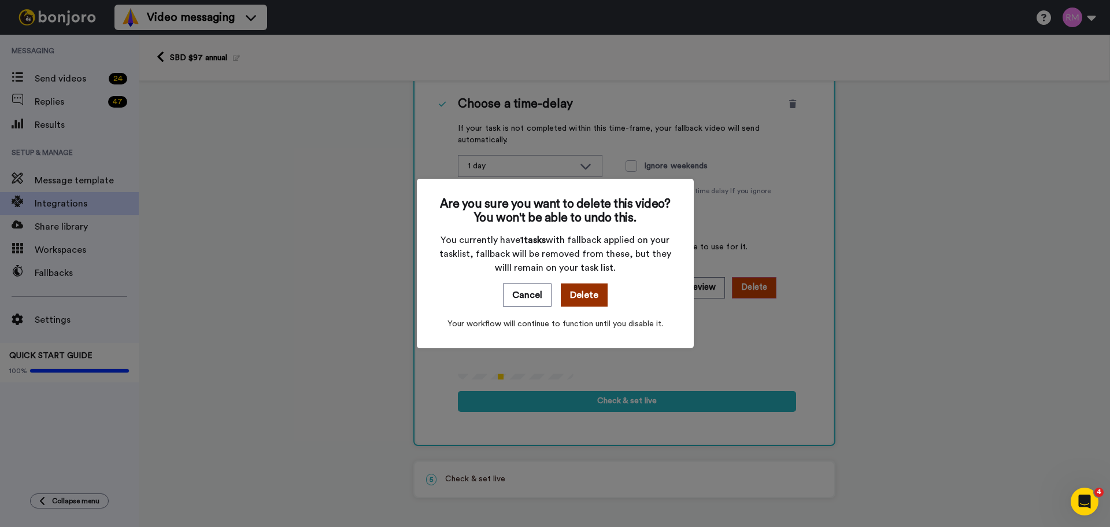
click at [581, 295] on button "Delete" at bounding box center [584, 294] width 47 height 23
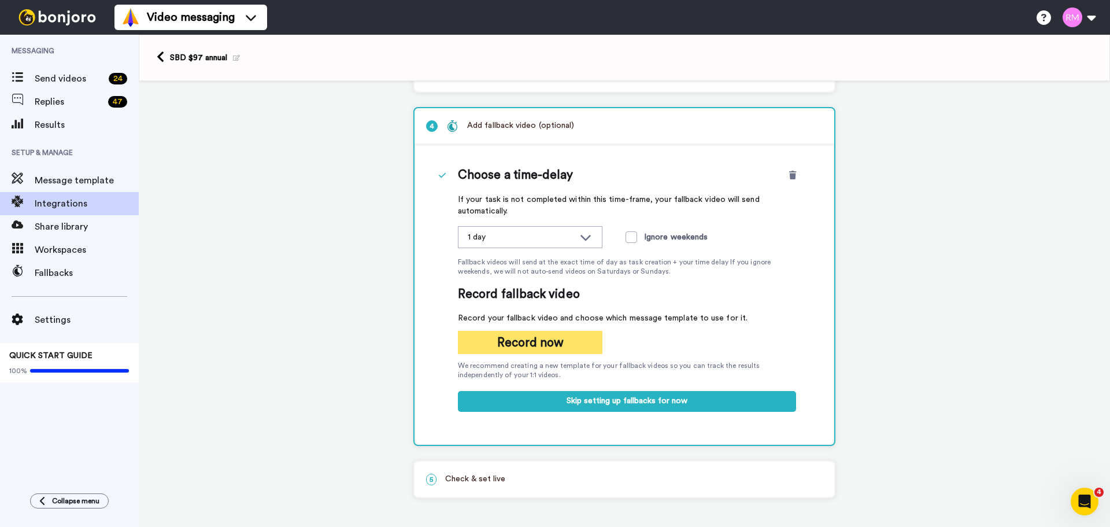
click at [555, 344] on button "Record now" at bounding box center [530, 342] width 145 height 23
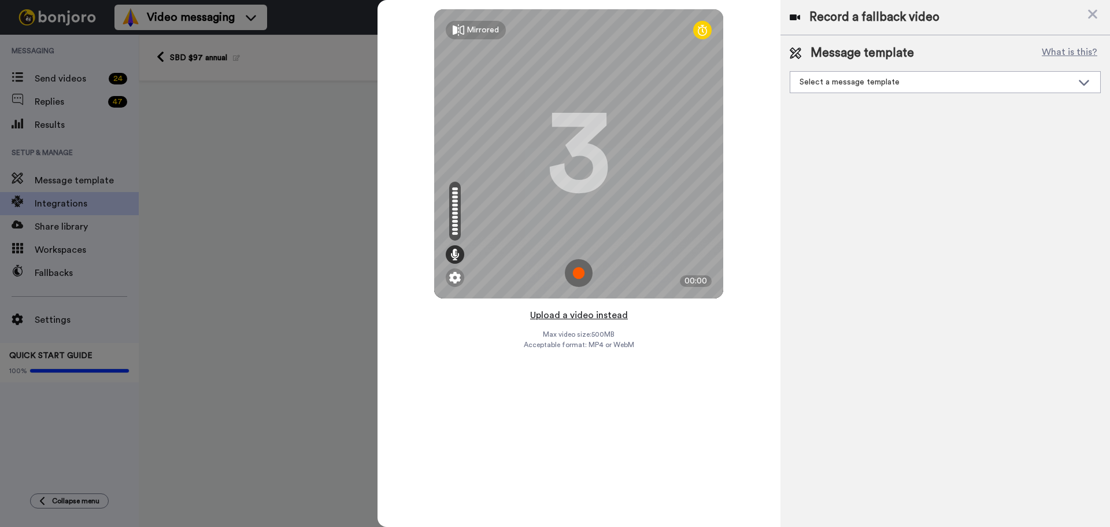
click at [569, 315] on button "Upload a video instead" at bounding box center [579, 315] width 105 height 15
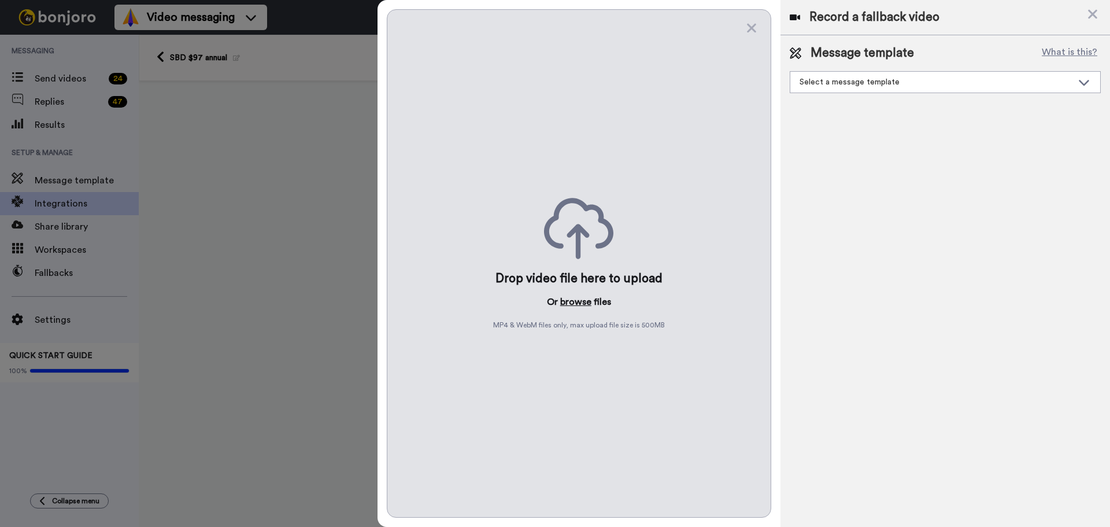
click at [574, 298] on button "browse" at bounding box center [575, 302] width 31 height 14
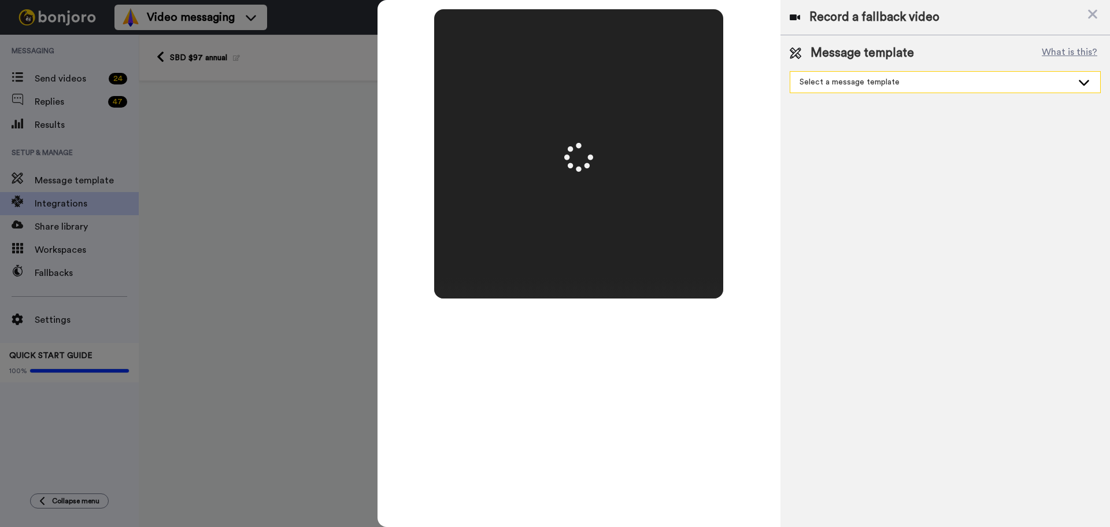
click at [931, 87] on div "Select a message template" at bounding box center [936, 82] width 273 height 12
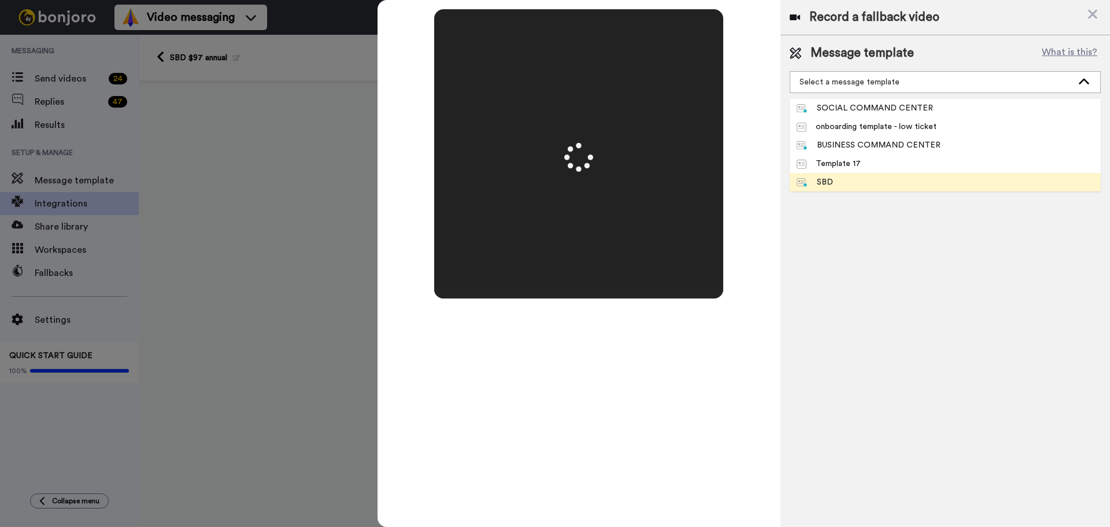
click at [839, 178] on span "SBD" at bounding box center [815, 182] width 50 height 12
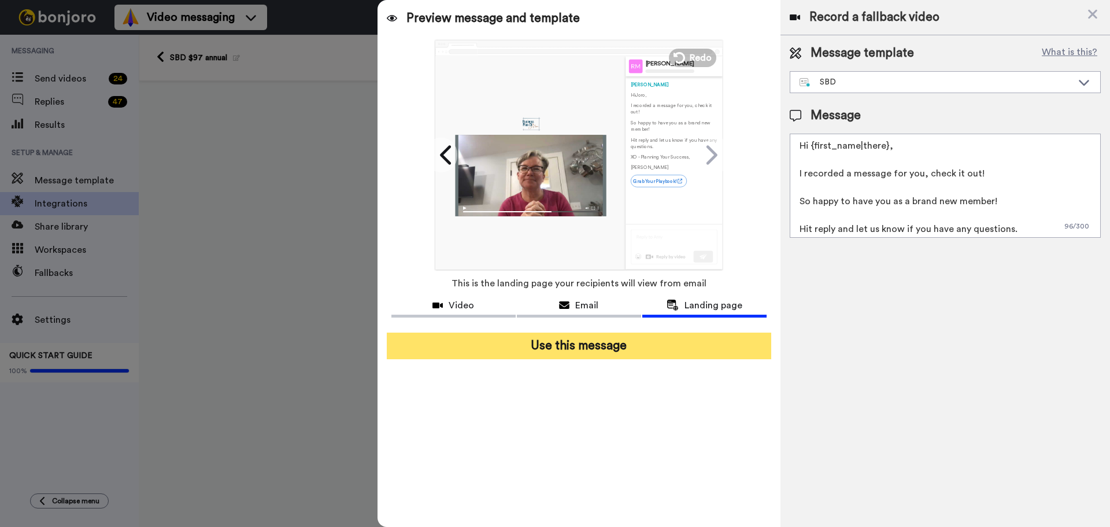
click at [659, 342] on button "Use this message" at bounding box center [579, 346] width 385 height 27
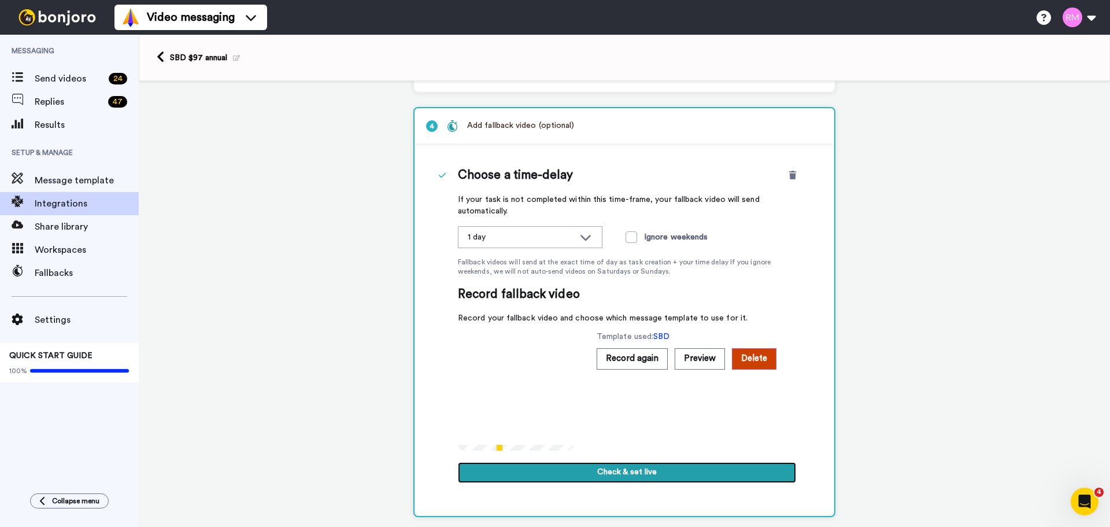
click at [666, 472] on button "Check & set live" at bounding box center [627, 472] width 338 height 21
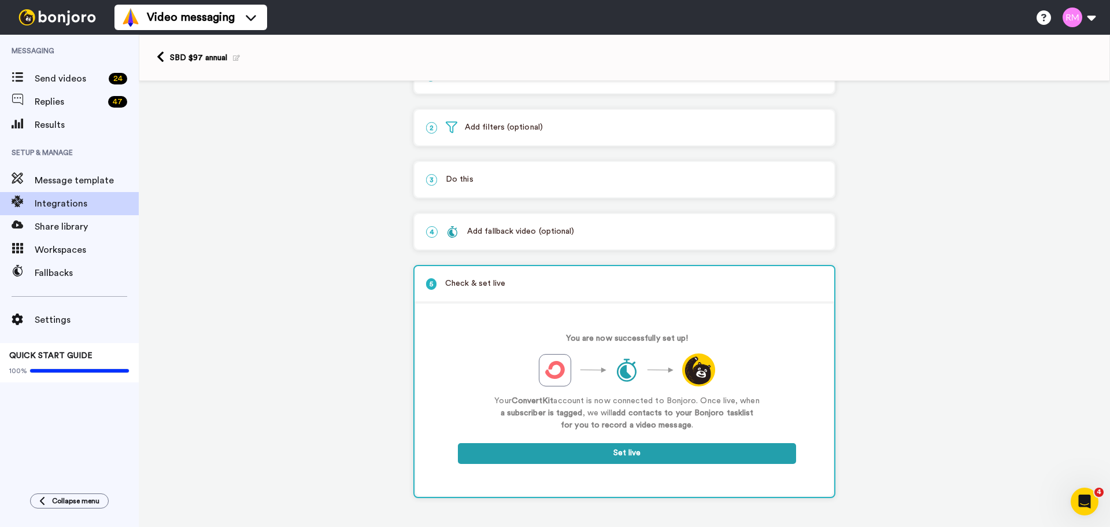
scroll to position [39, 0]
click at [641, 460] on button "Set live" at bounding box center [627, 453] width 338 height 21
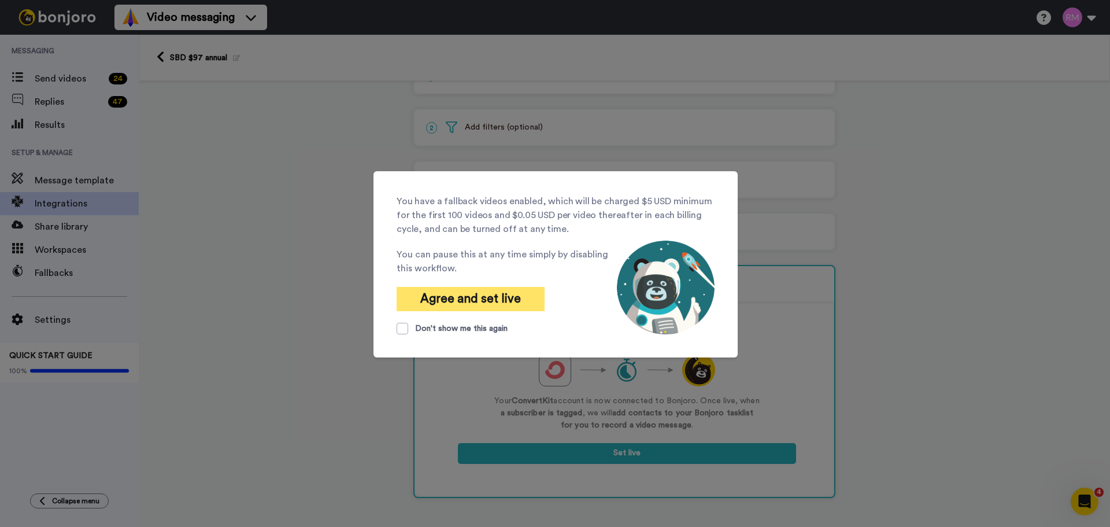
click at [449, 299] on button "Agree and set live" at bounding box center [471, 299] width 148 height 24
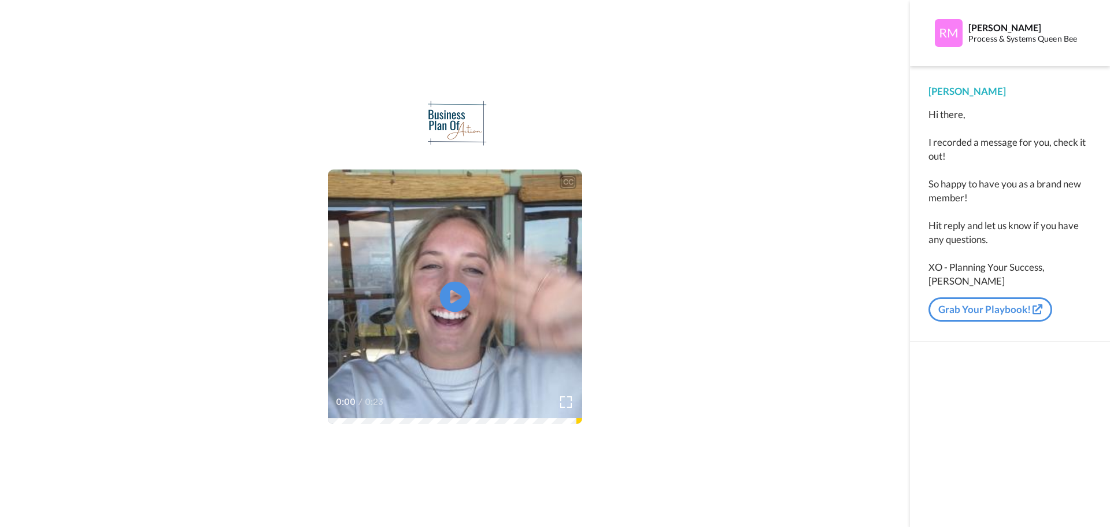
click at [459, 296] on icon "Play/Pause" at bounding box center [455, 296] width 31 height 55
click at [454, 304] on icon at bounding box center [455, 297] width 31 height 31
